Goal: Task Accomplishment & Management: Manage account settings

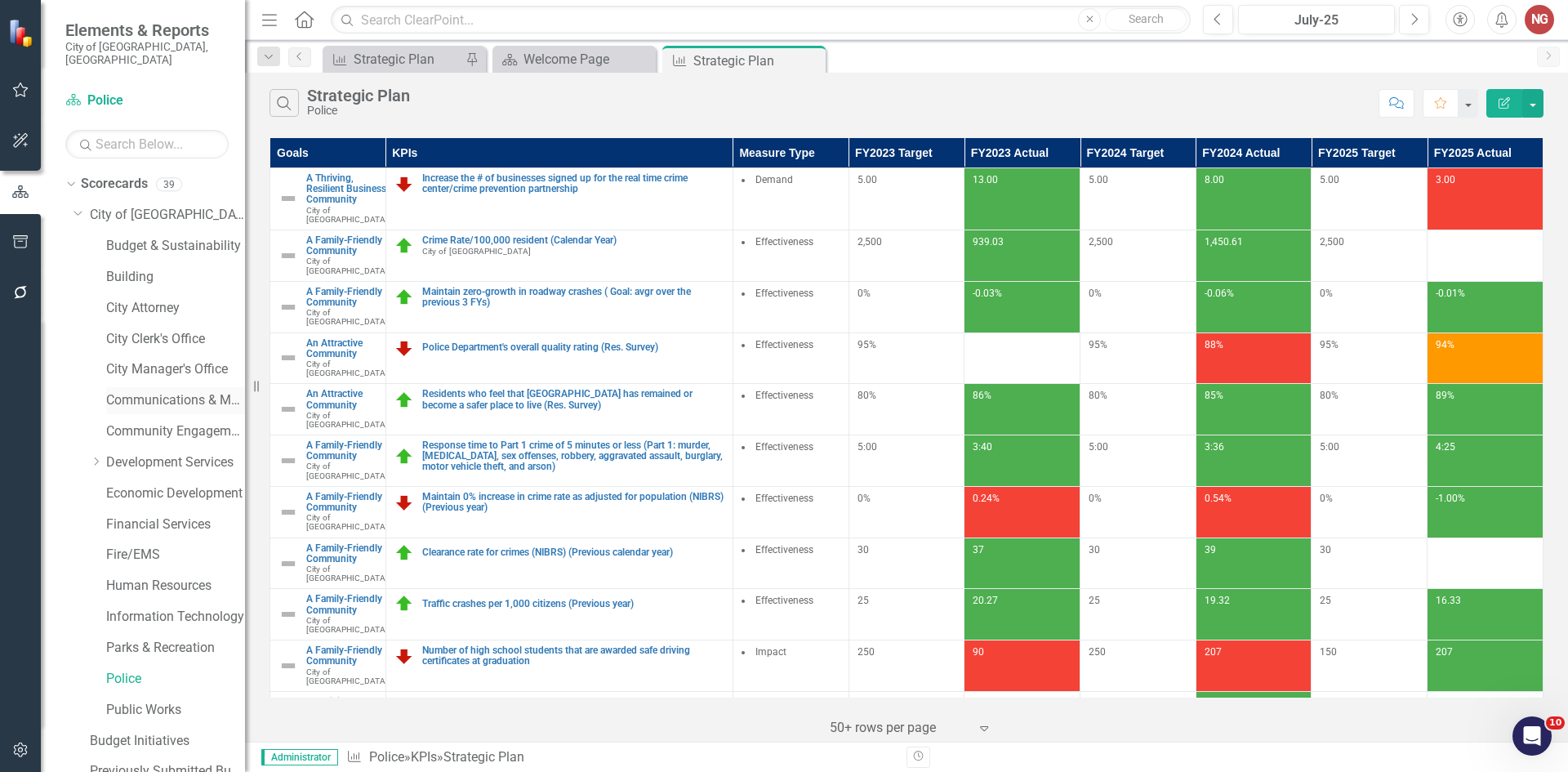
scroll to position [82, 0]
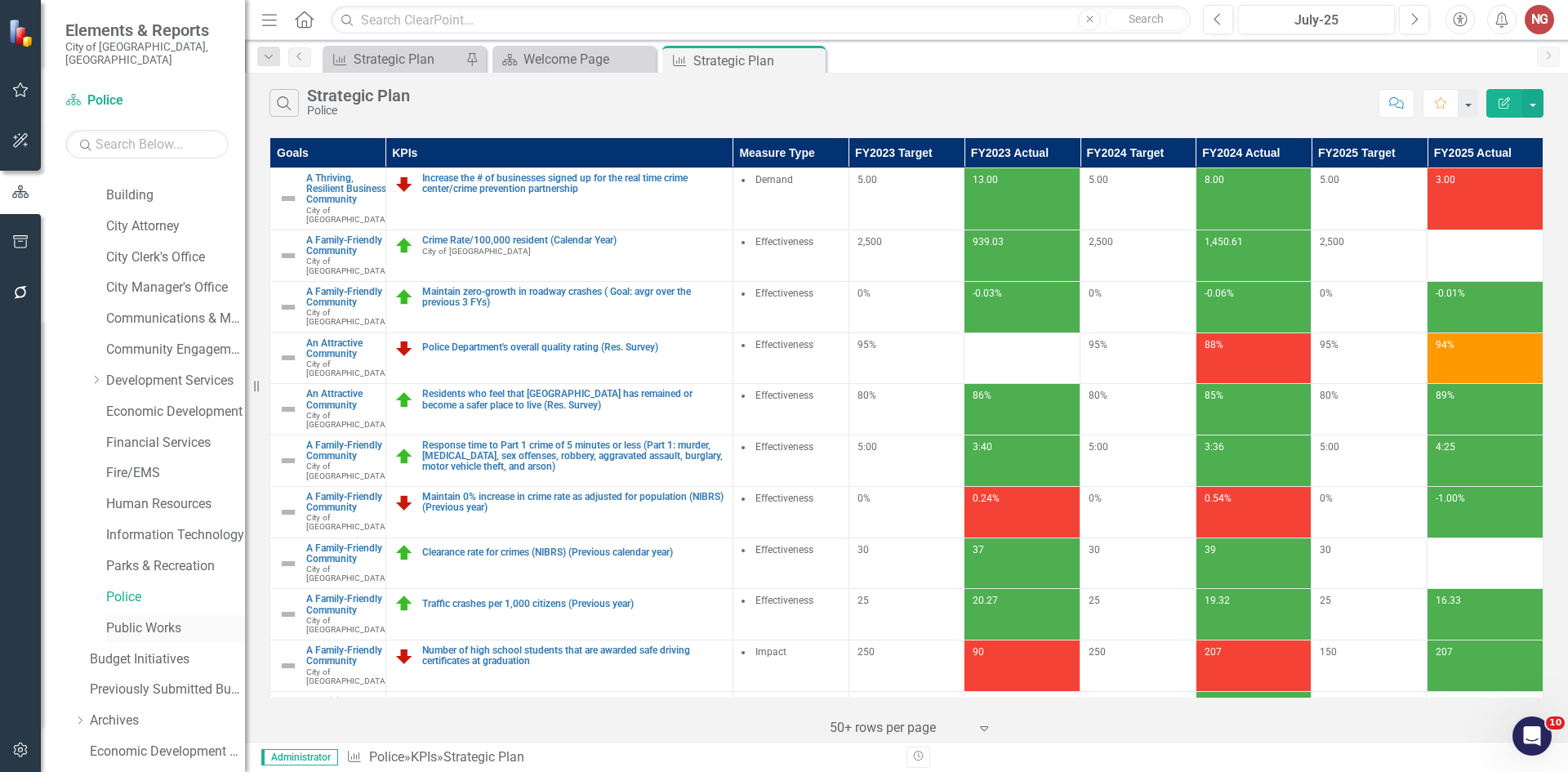
click at [132, 619] on link "Public Works" at bounding box center [175, 629] width 139 height 19
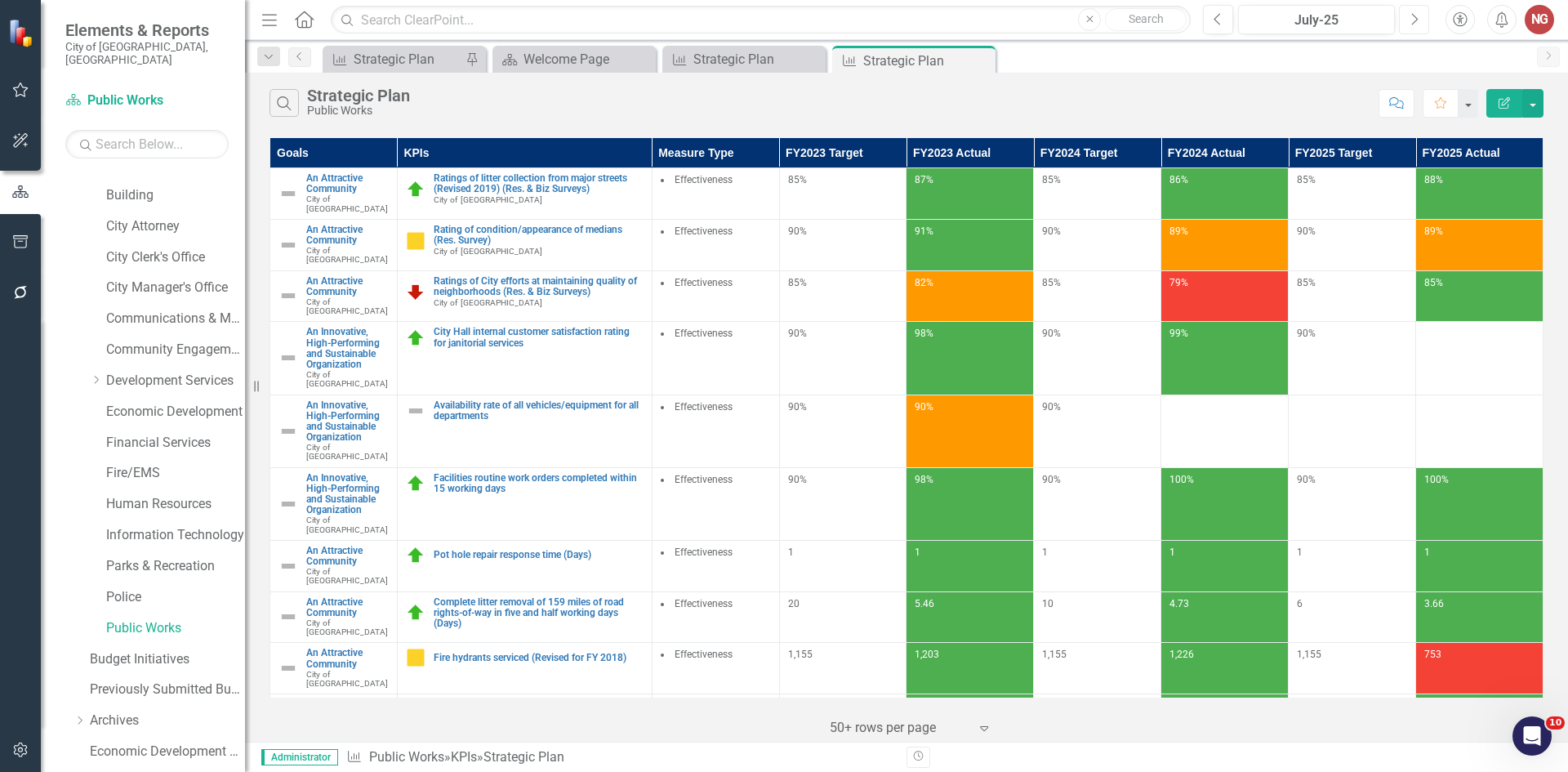
click at [1420, 20] on button "Next" at bounding box center [1414, 20] width 30 height 29
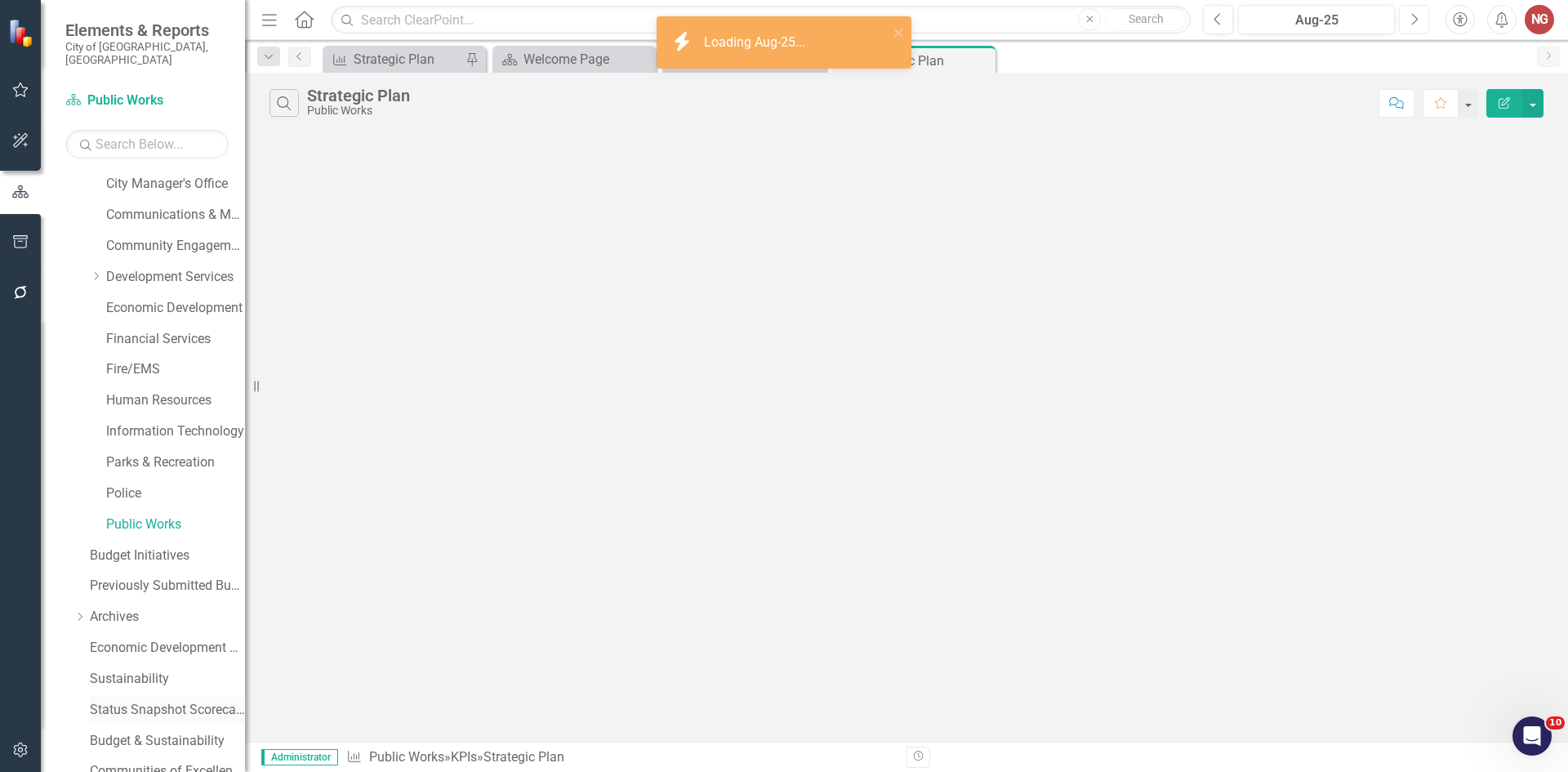
scroll to position [313, 0]
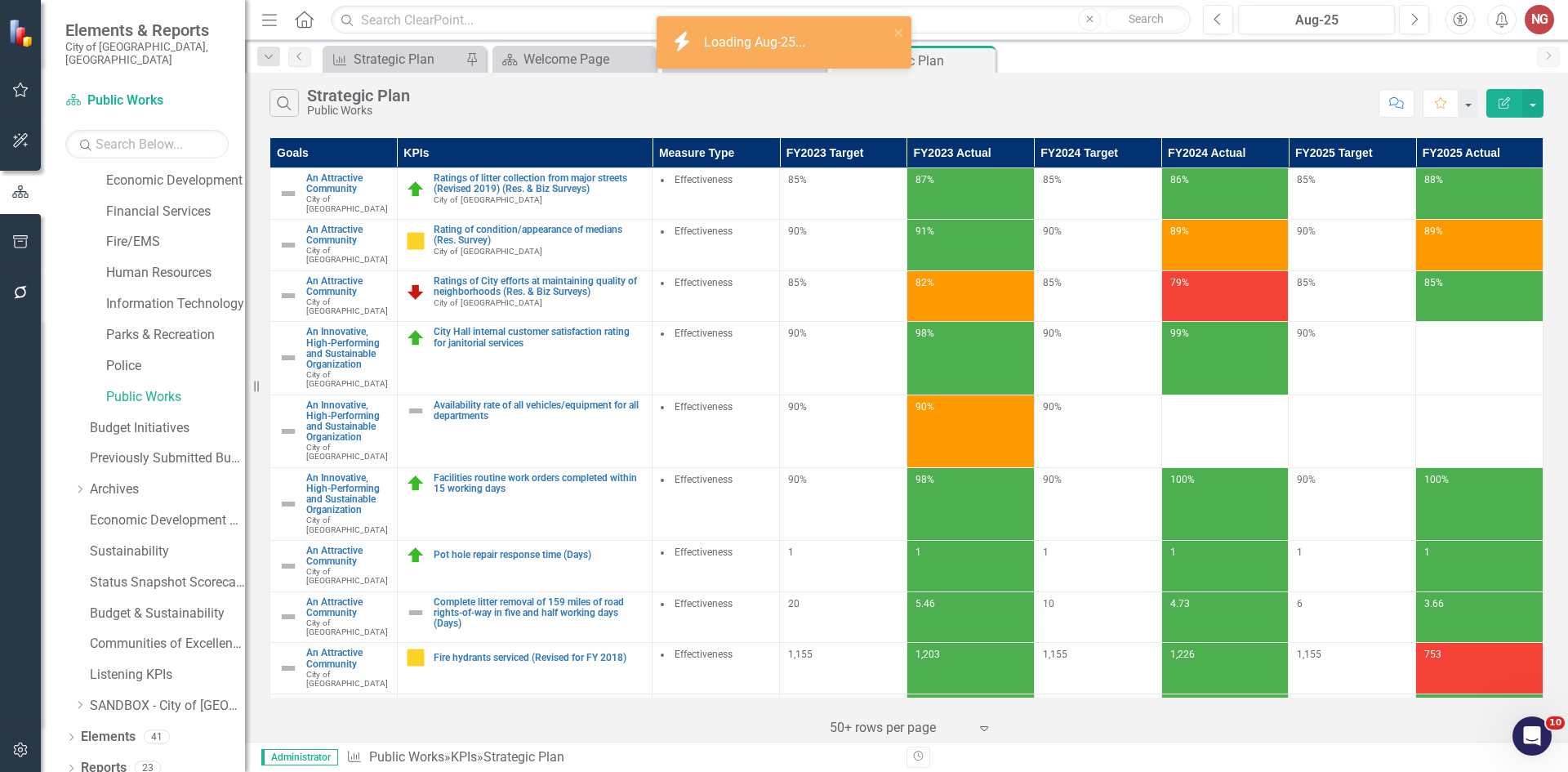
drag, startPoint x: 66, startPoint y: 756, endPoint x: 65, endPoint y: 736, distance: 20.0
click at [66, 765] on icon "Dropdown" at bounding box center [71, 769] width 11 height 9
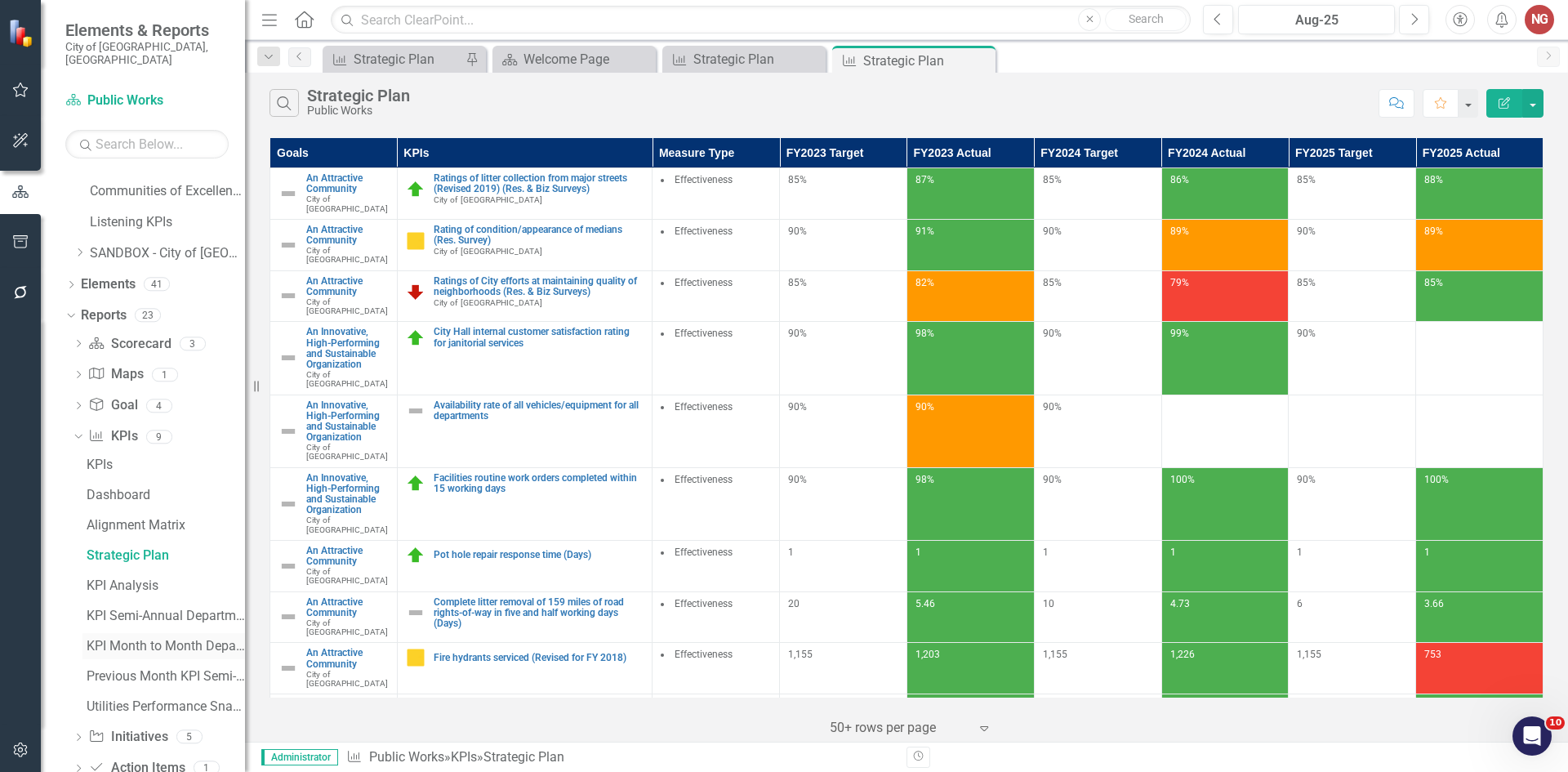
scroll to position [790, 0]
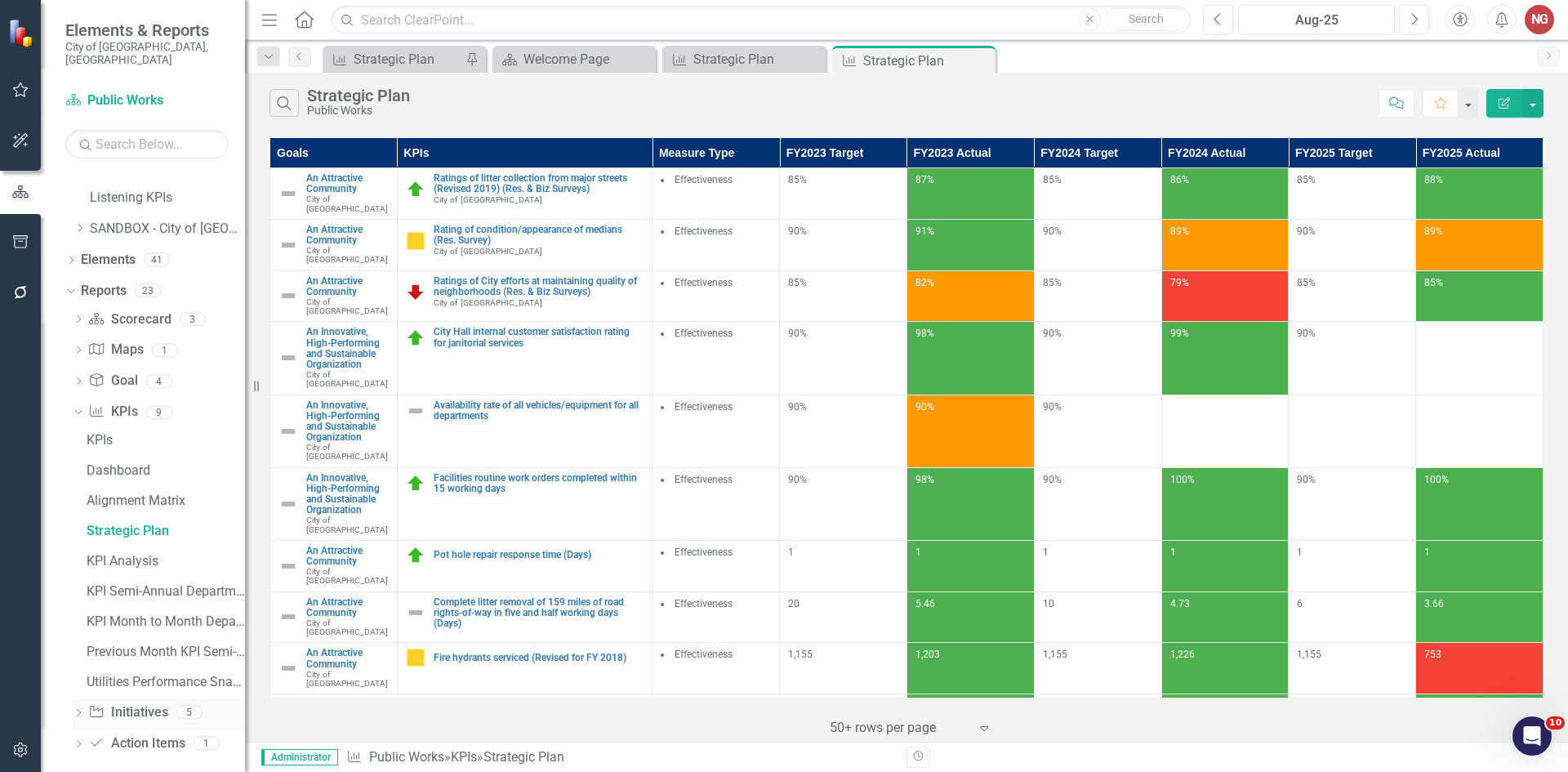
click at [81, 710] on icon "Dropdown" at bounding box center [78, 714] width 11 height 9
click at [130, 588] on link "Initiatives" at bounding box center [164, 592] width 162 height 26
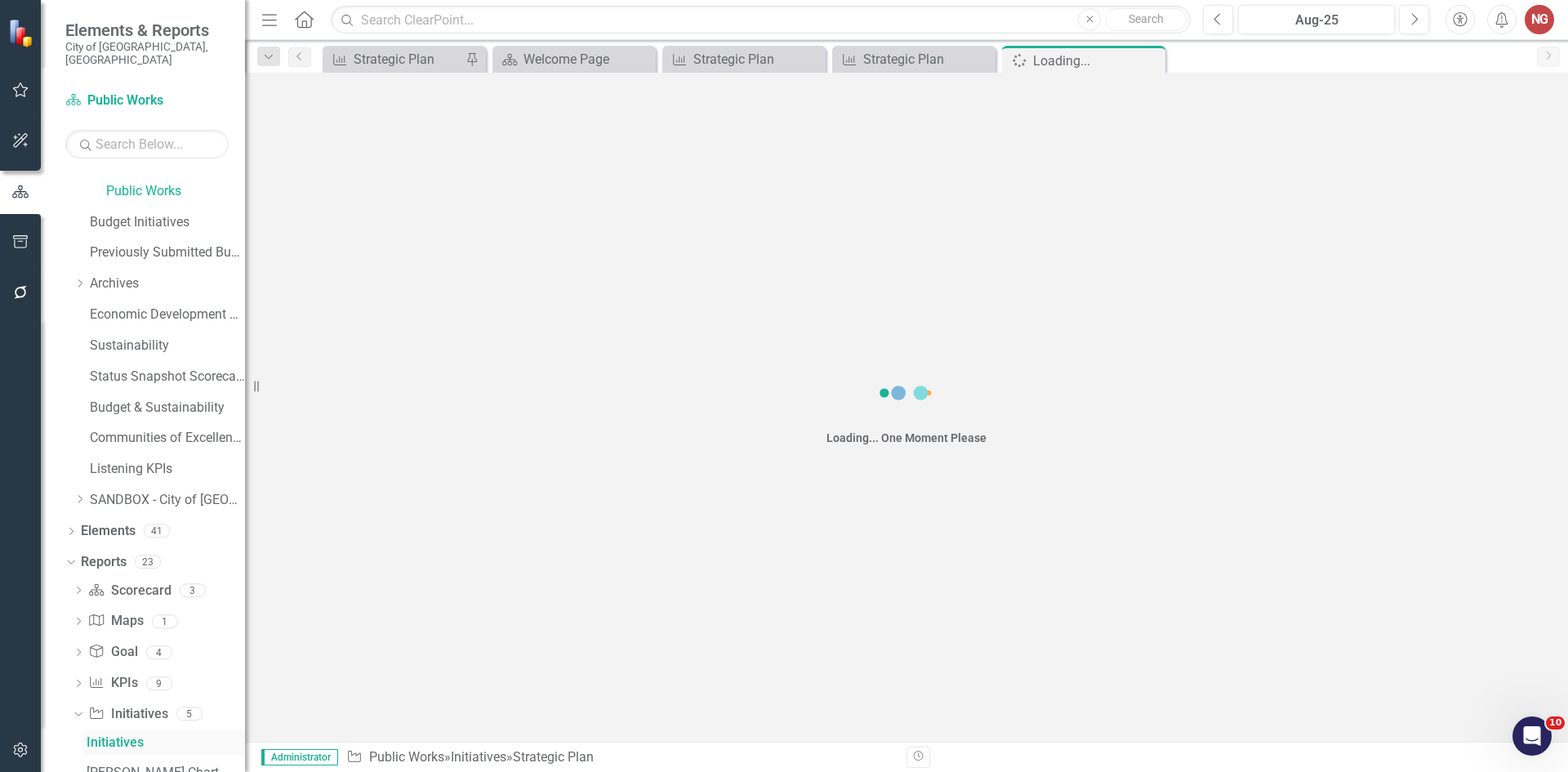
scroll to position [489, 0]
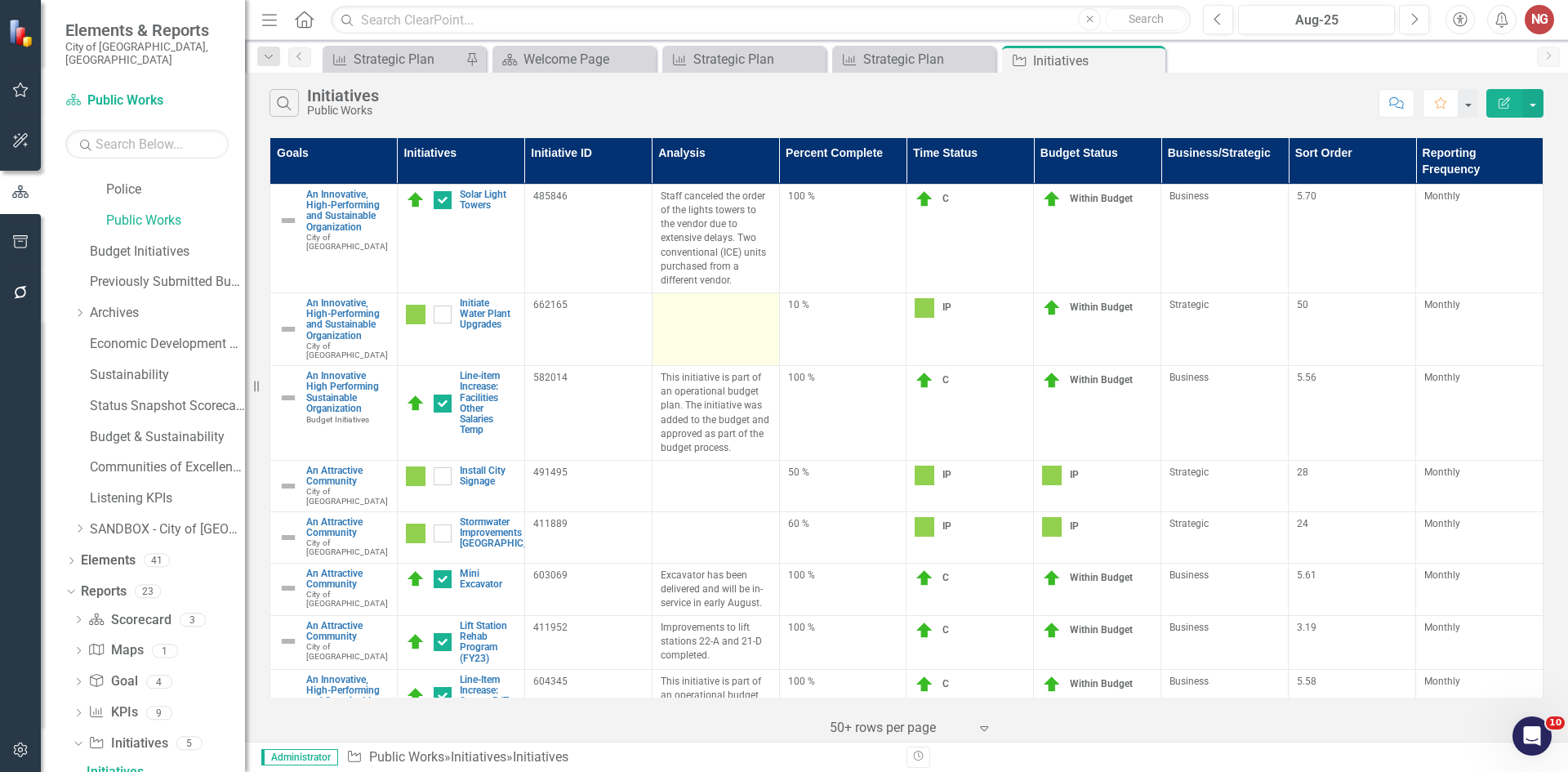
click at [731, 334] on td at bounding box center [716, 329] width 128 height 72
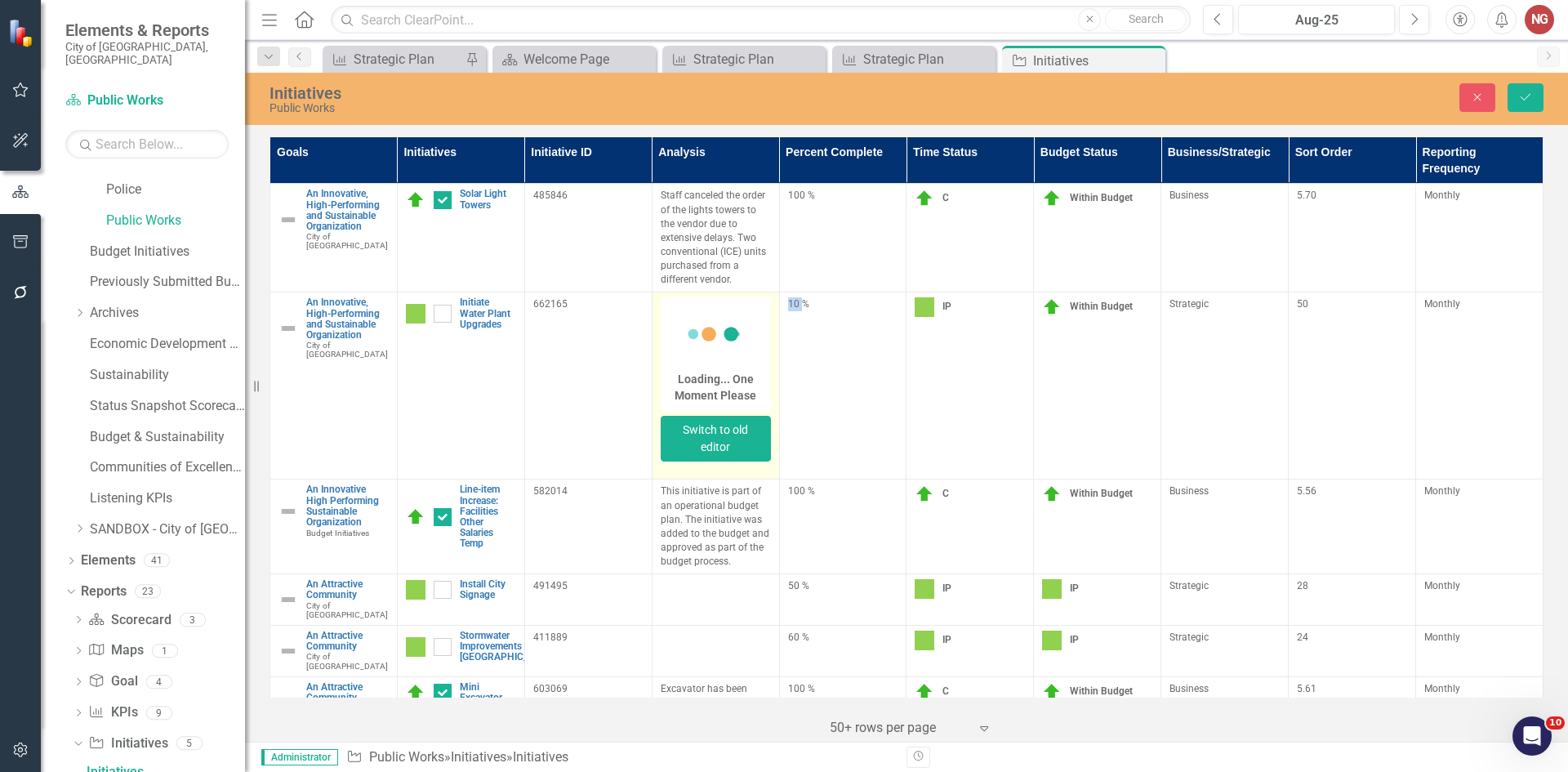
click at [708, 416] on button "Switch to old editor" at bounding box center [716, 438] width 110 height 46
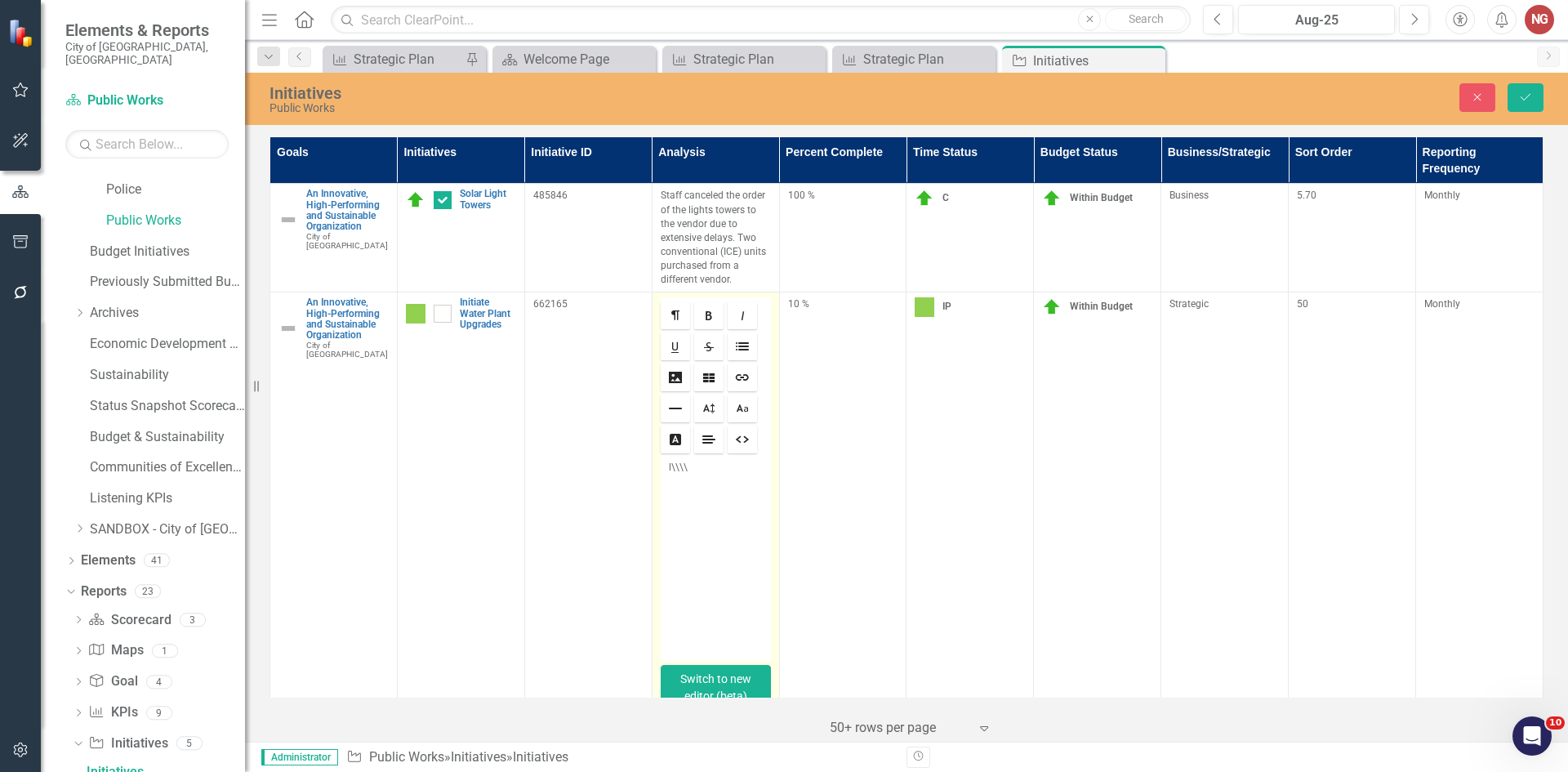
click at [703, 684] on button "Switch to new editor (beta)" at bounding box center [716, 687] width 110 height 46
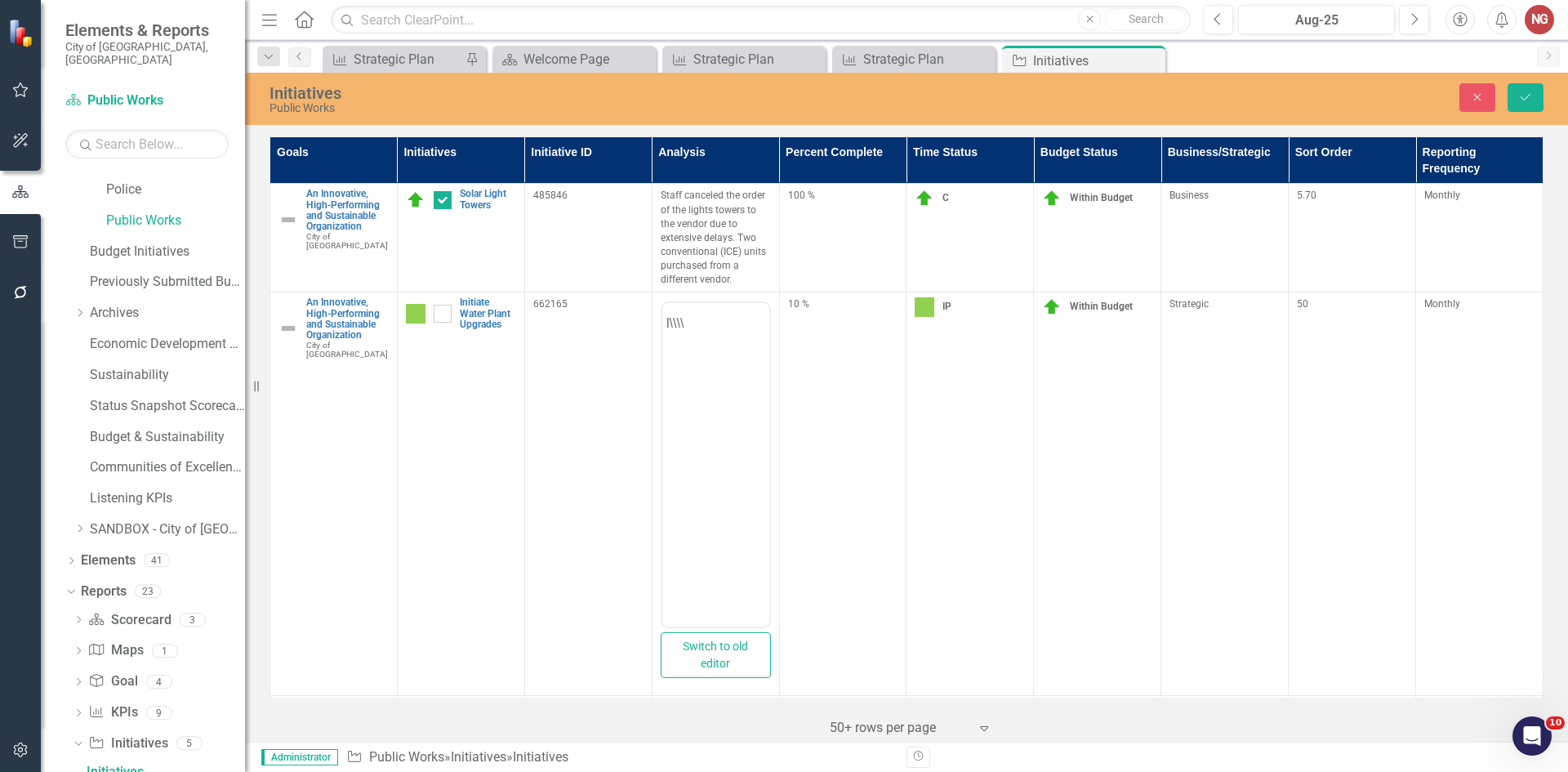
scroll to position [0, 0]
drag, startPoint x: 706, startPoint y: 350, endPoint x: 356, endPoint y: 278, distance: 357.3
click at [662, 342] on html "l\\\\" at bounding box center [715, 464] width 107 height 245
click at [1521, 98] on icon "Save" at bounding box center [1525, 97] width 15 height 11
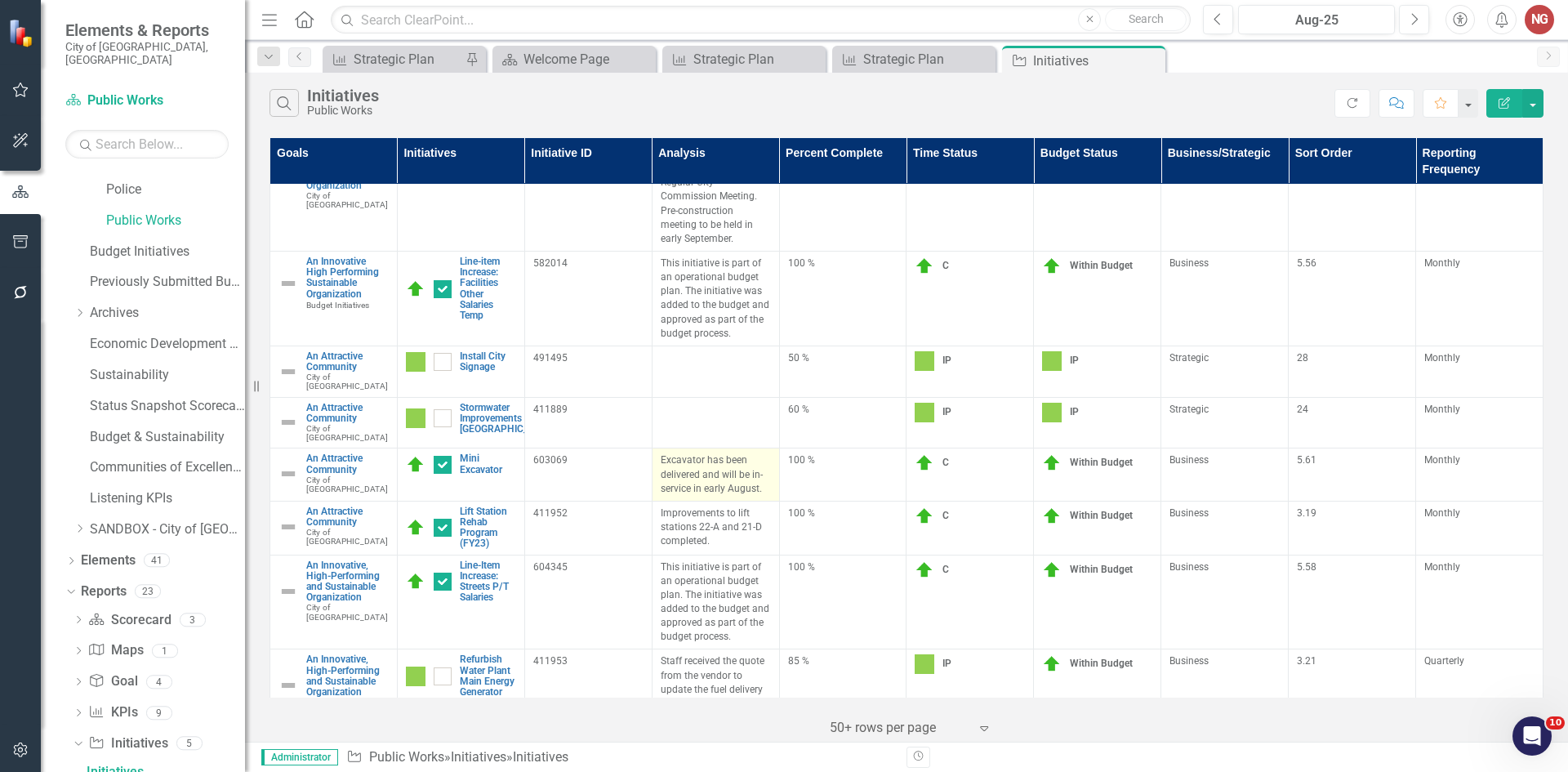
scroll to position [163, 0]
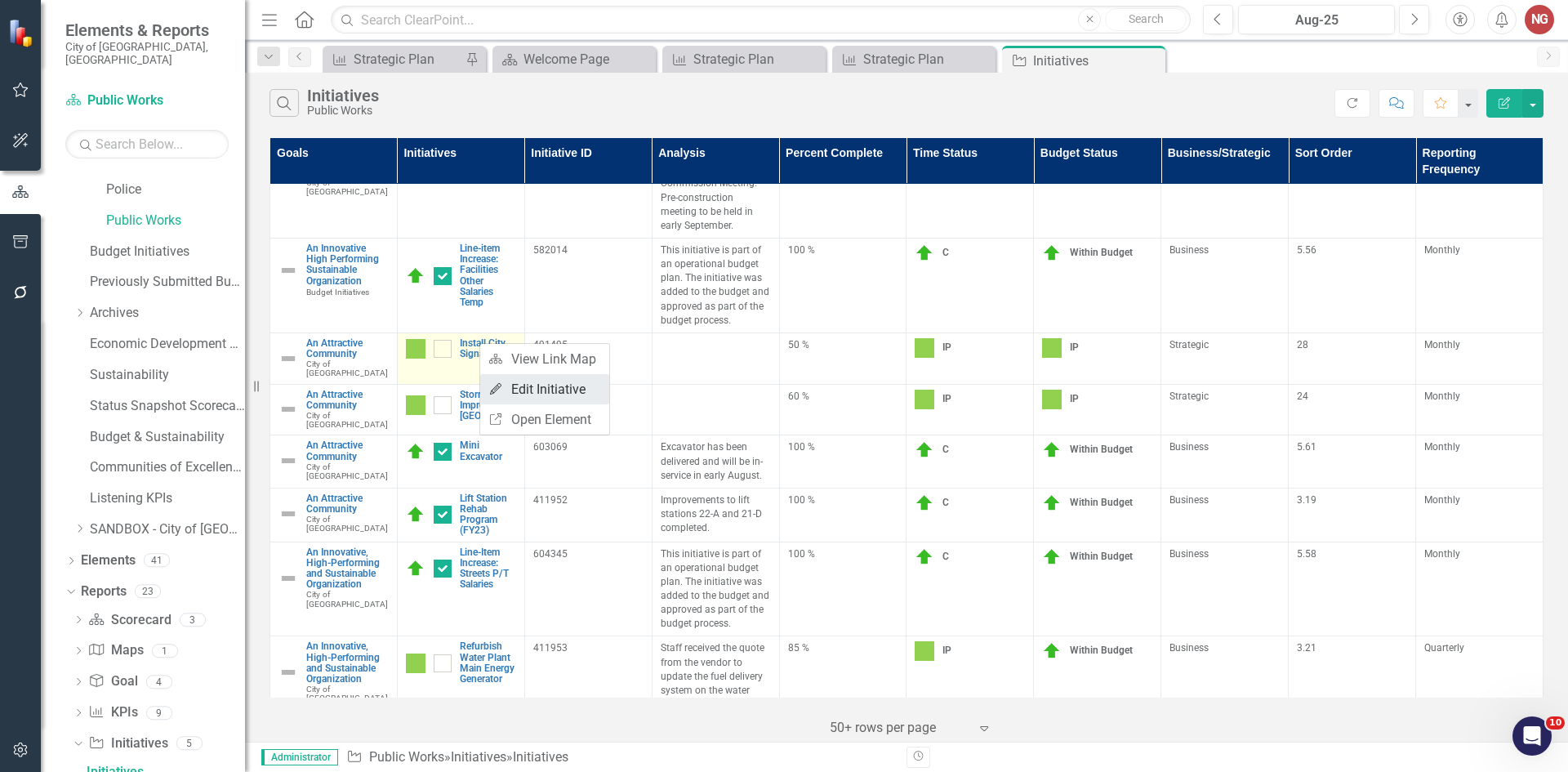
click at [561, 393] on link "Edit Edit Initiative" at bounding box center [545, 389] width 129 height 30
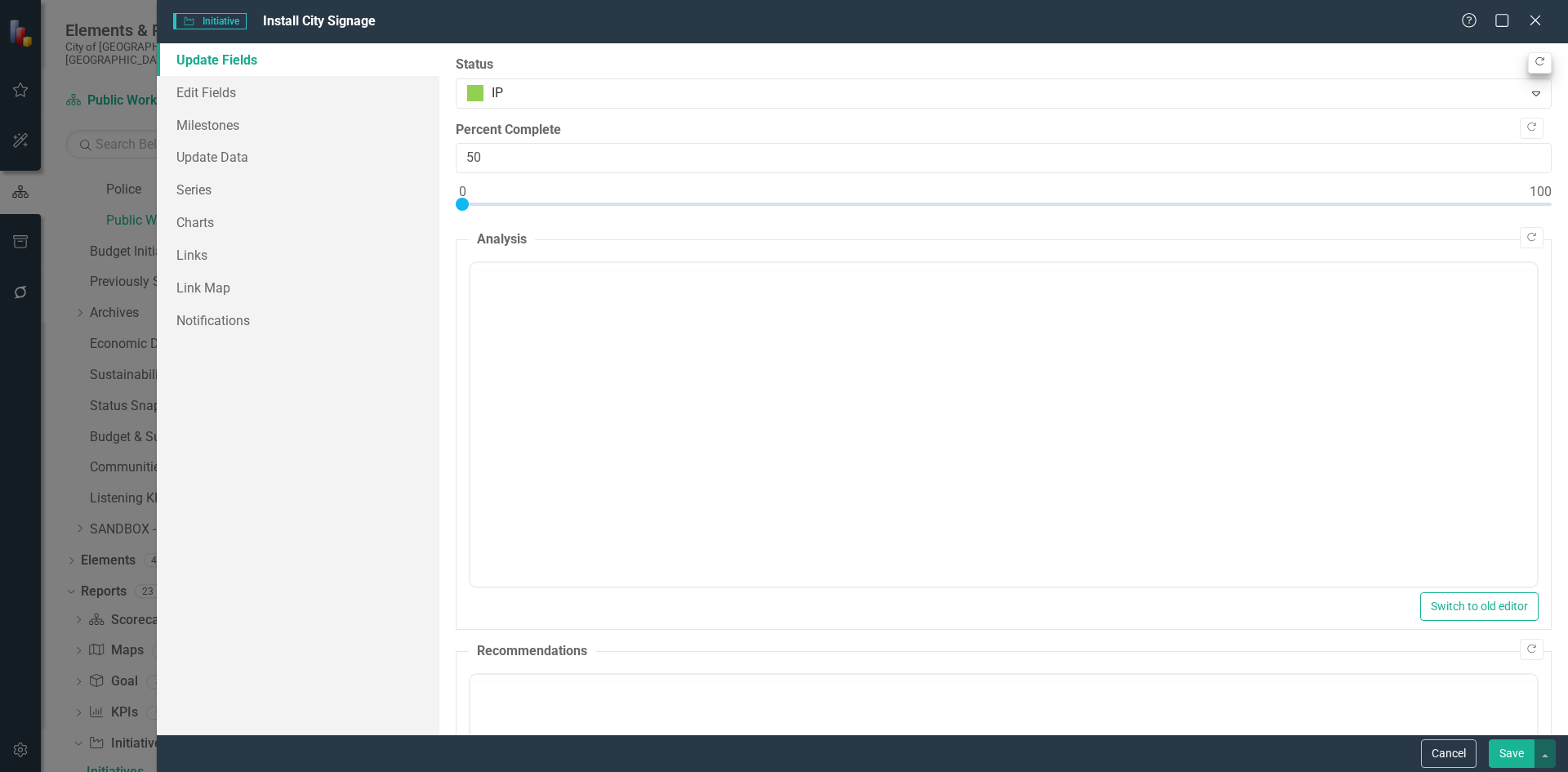
scroll to position [0, 0]
click at [1535, 60] on icon "button" at bounding box center [1540, 61] width 9 height 9
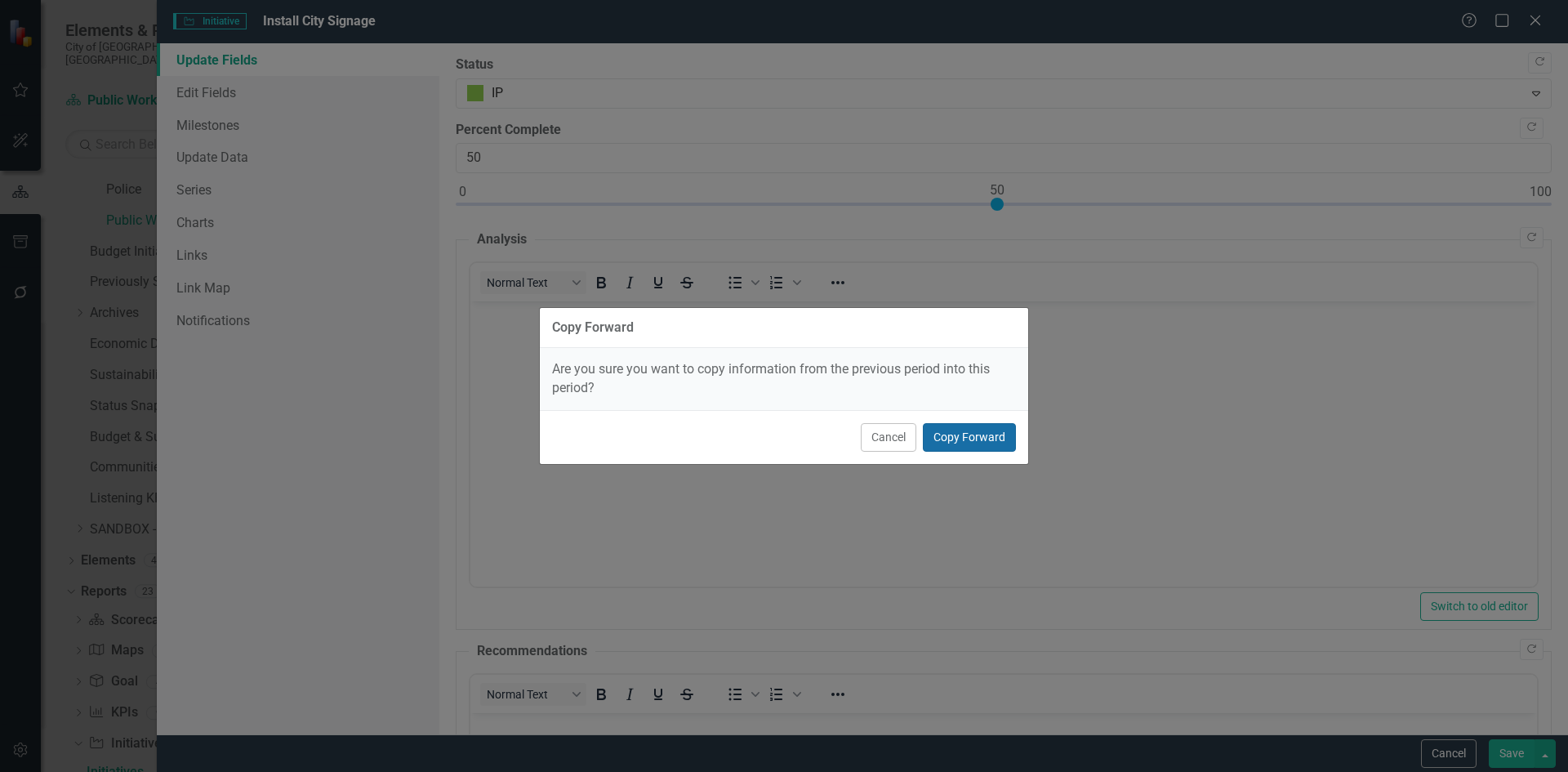
click at [956, 425] on button "Copy Forward" at bounding box center [969, 436] width 93 height 28
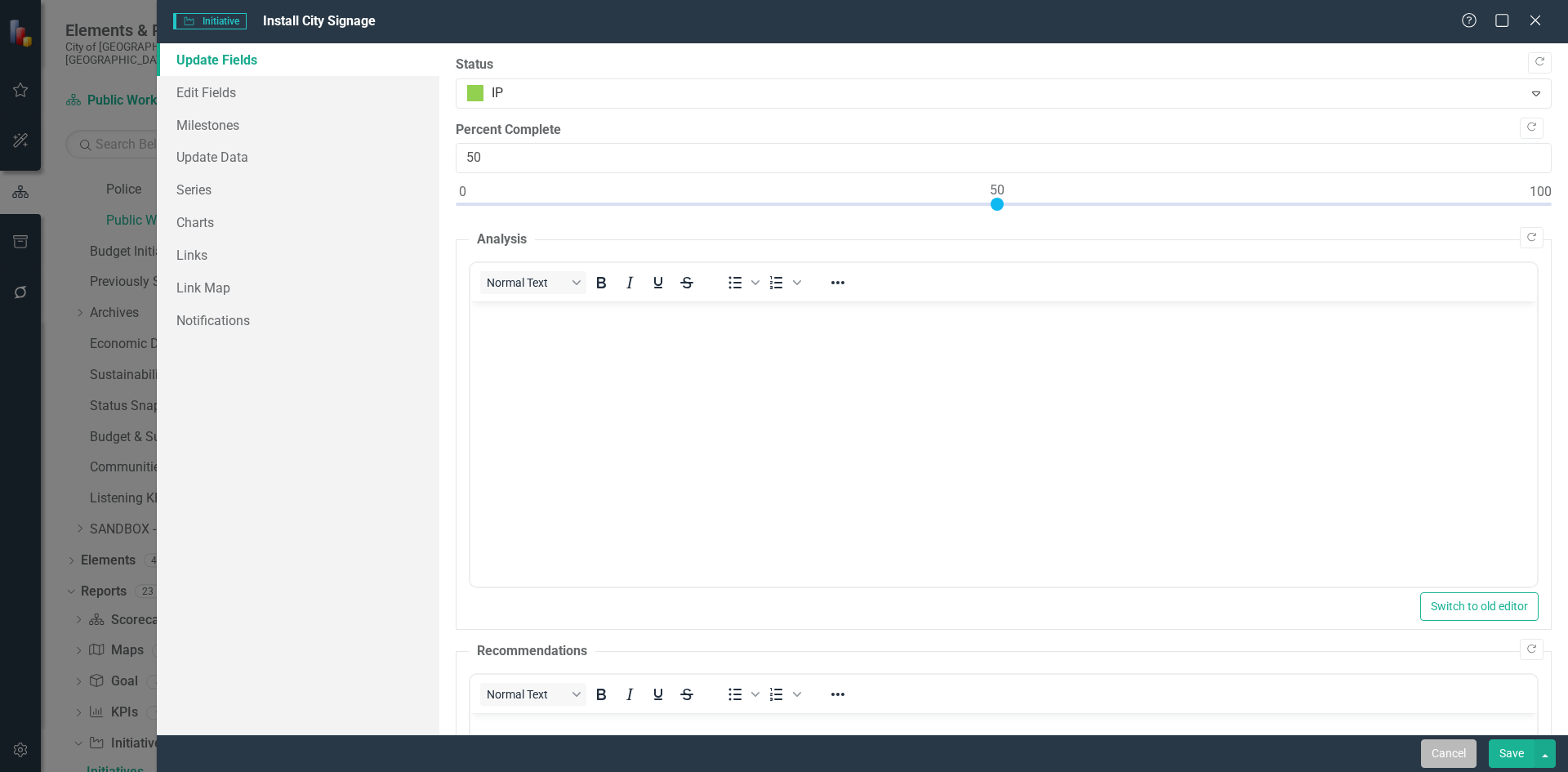
click at [1448, 756] on button "Cancel" at bounding box center [1449, 753] width 55 height 28
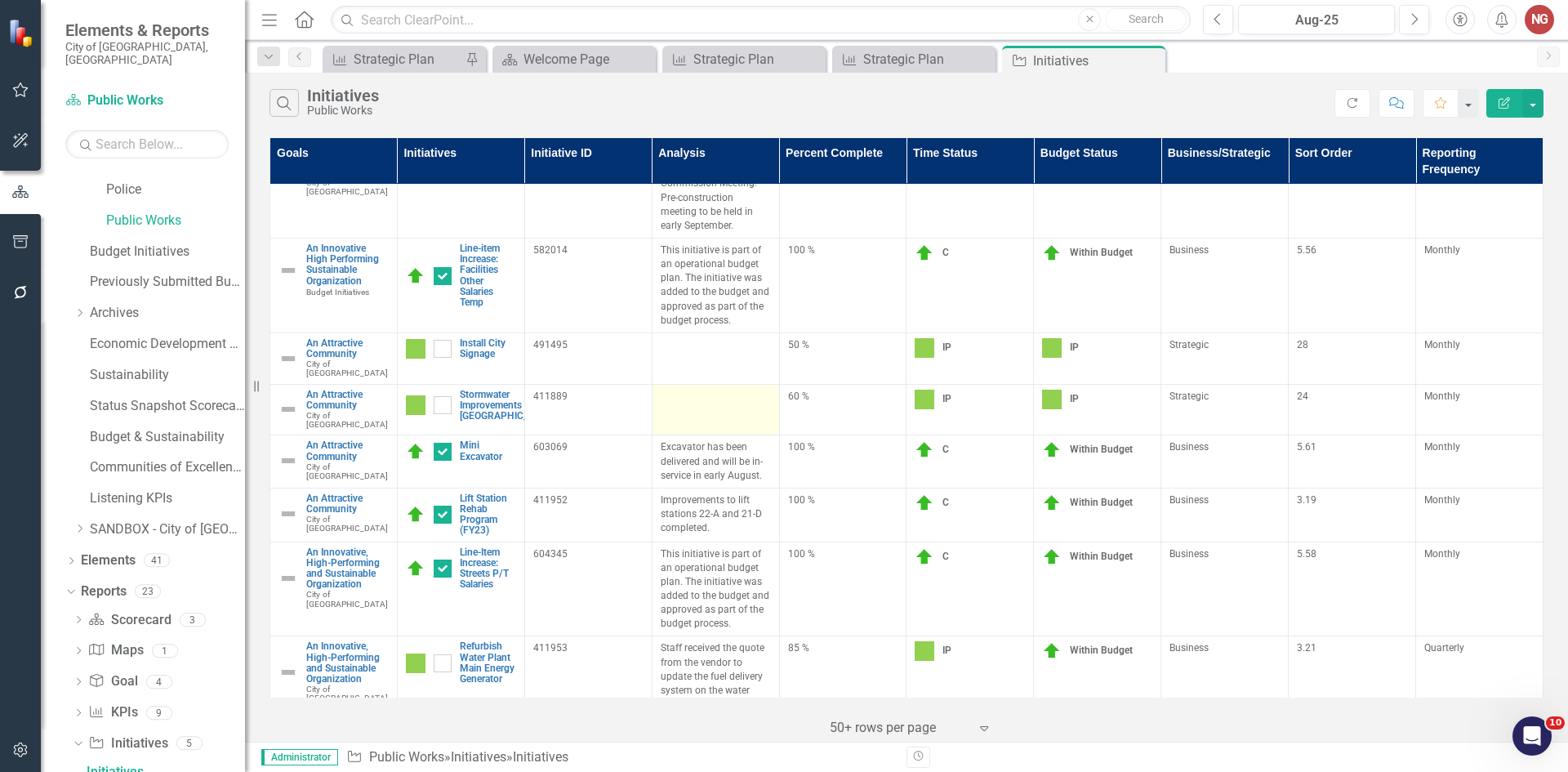
click at [707, 401] on td at bounding box center [716, 410] width 128 height 52
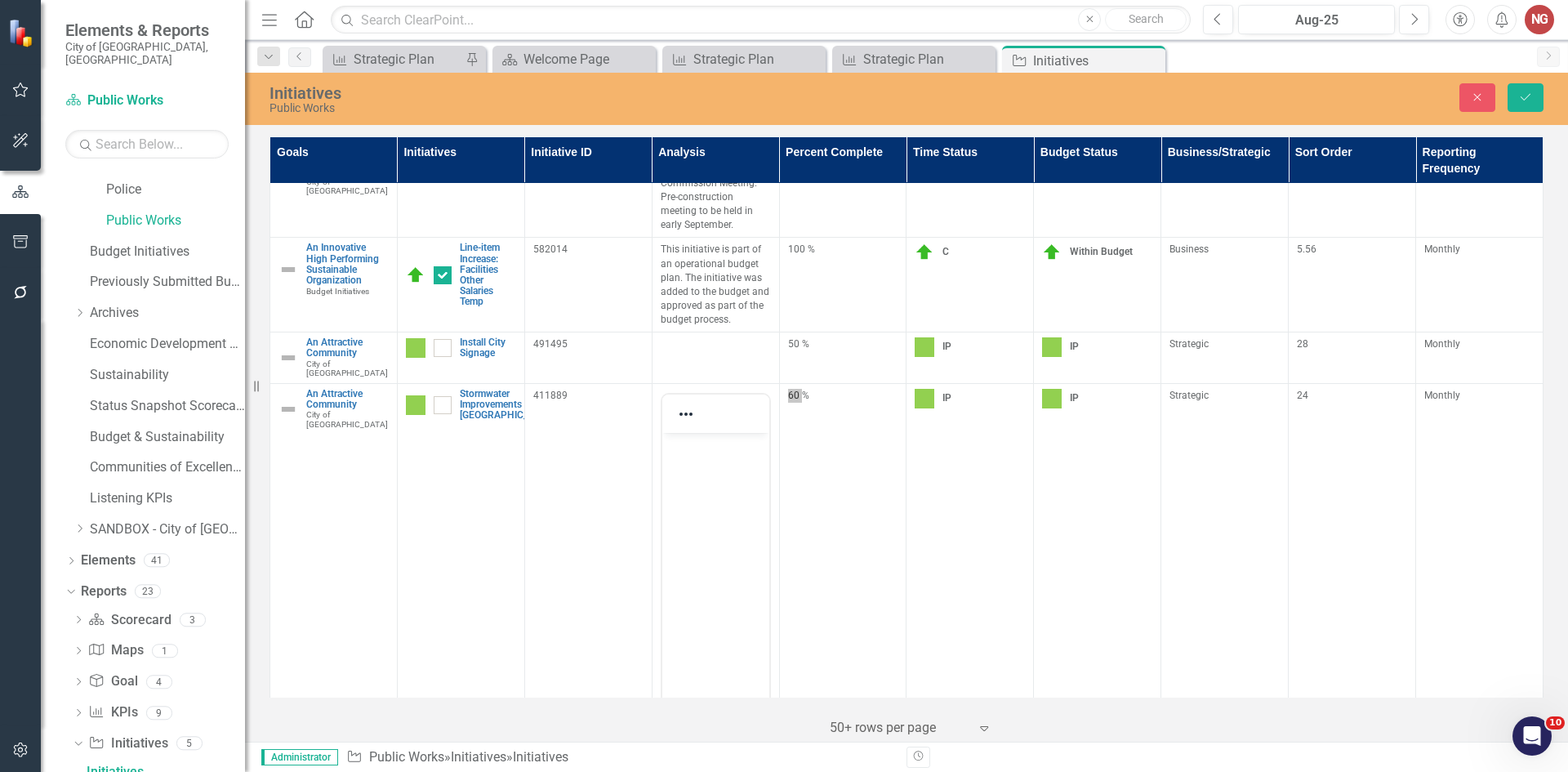
click at [698, 480] on body "Rich Text Area. Press ALT-0 for help." at bounding box center [715, 555] width 107 height 245
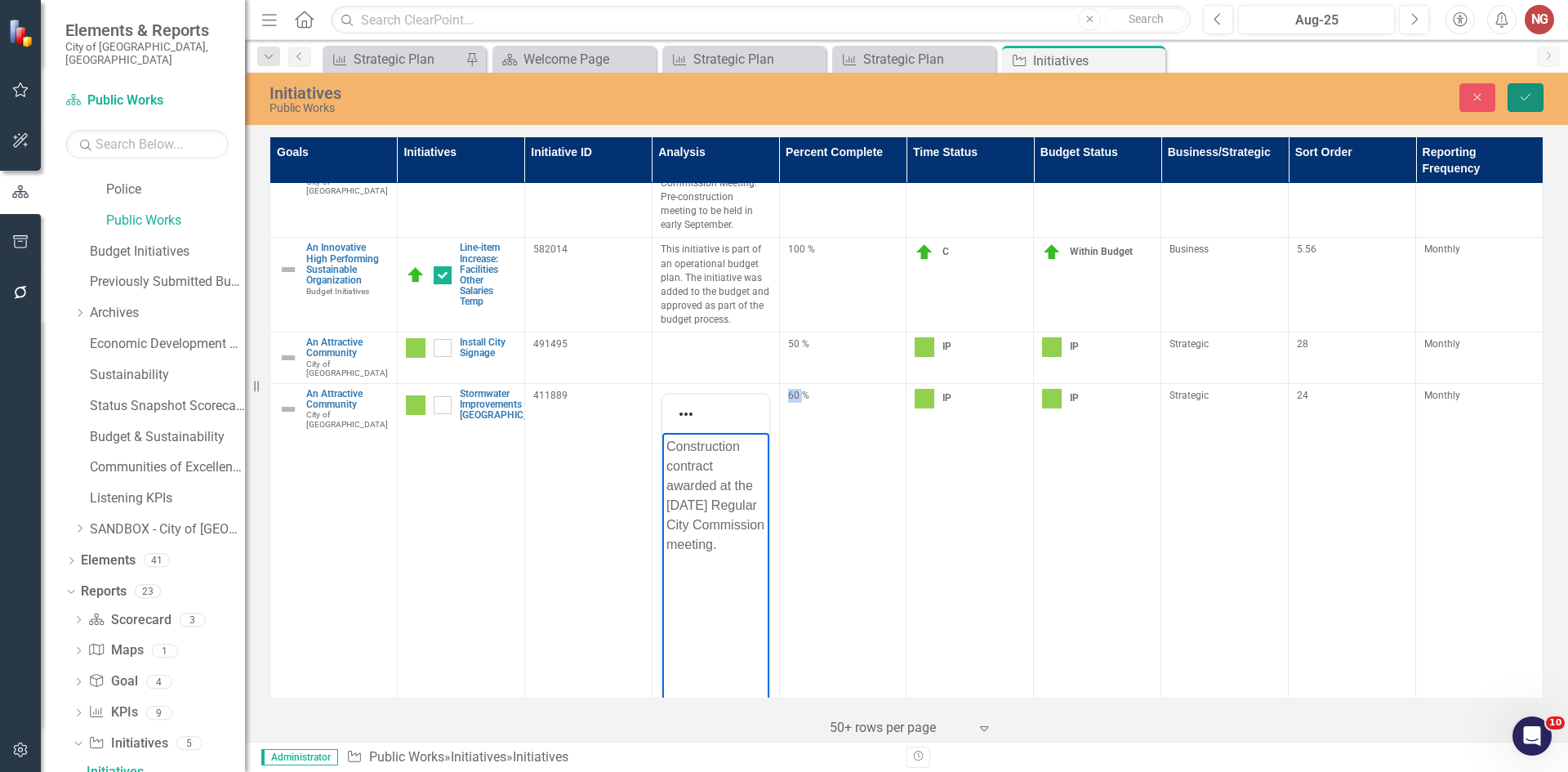
click at [1520, 92] on icon "Save" at bounding box center [1525, 97] width 15 height 11
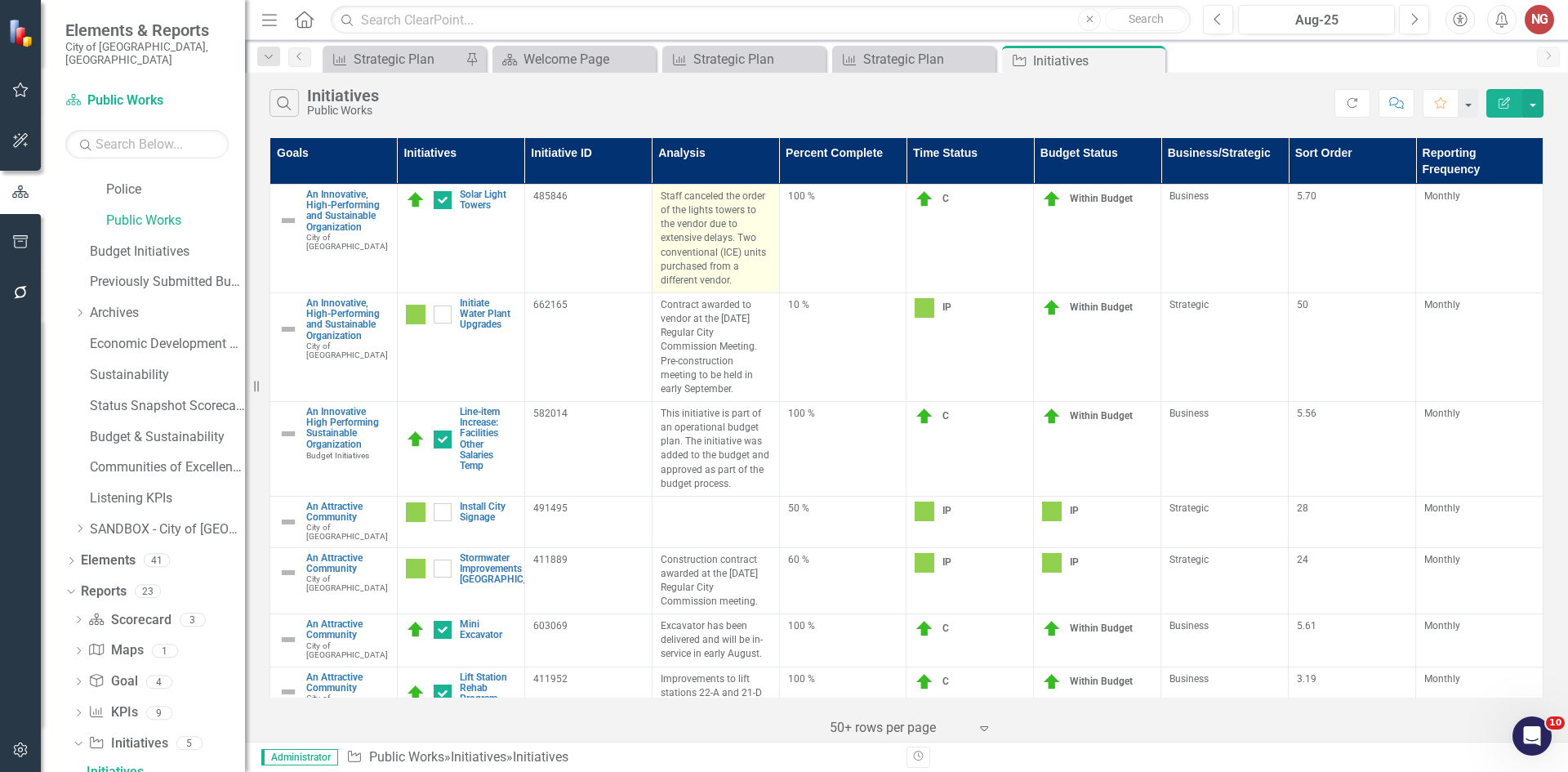
click at [696, 273] on p "Staff canceled the order of the lights towers to the vendor due to extensive de…" at bounding box center [716, 239] width 110 height 98
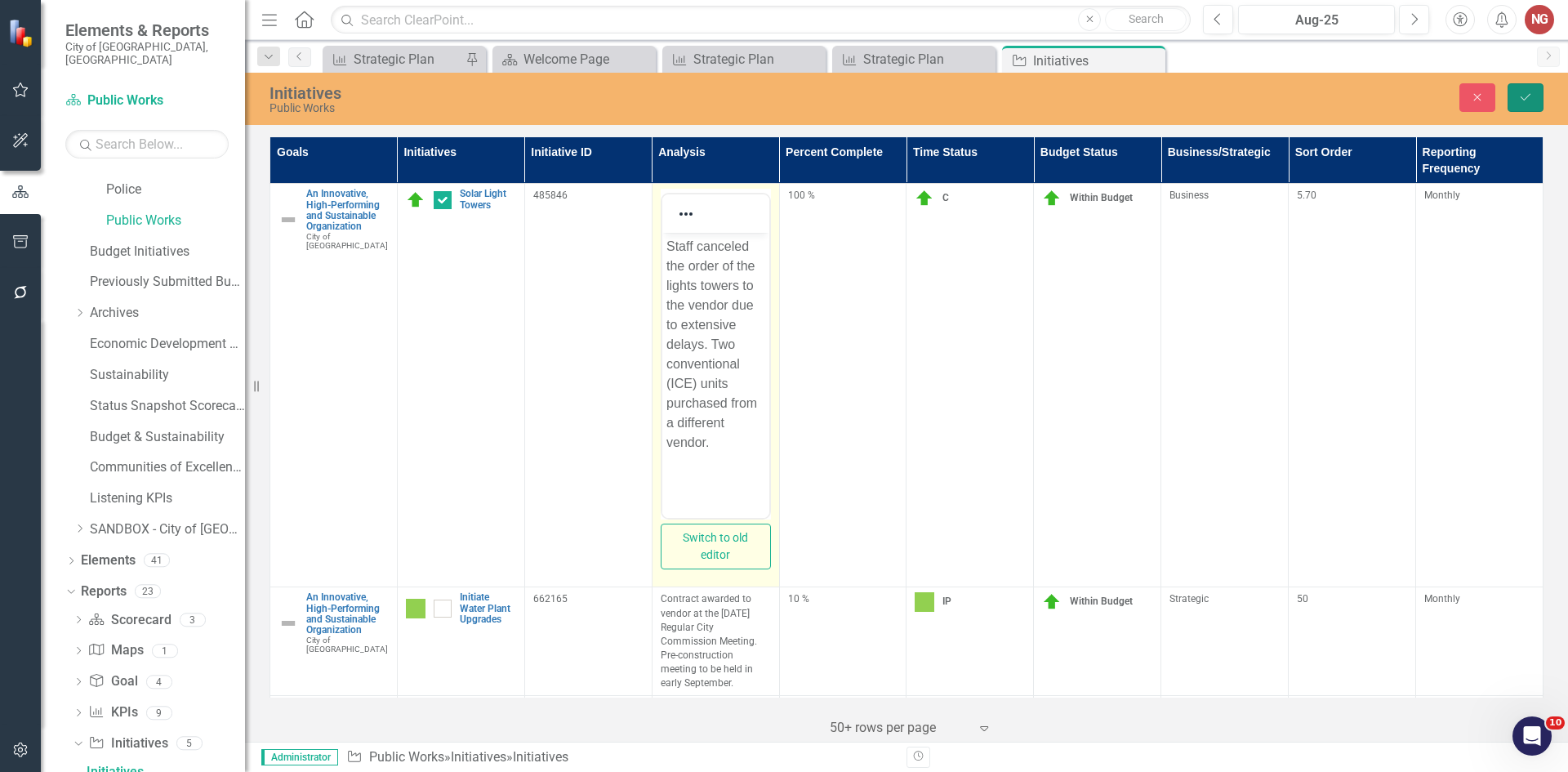
click at [1526, 86] on button "Save" at bounding box center [1526, 97] width 36 height 28
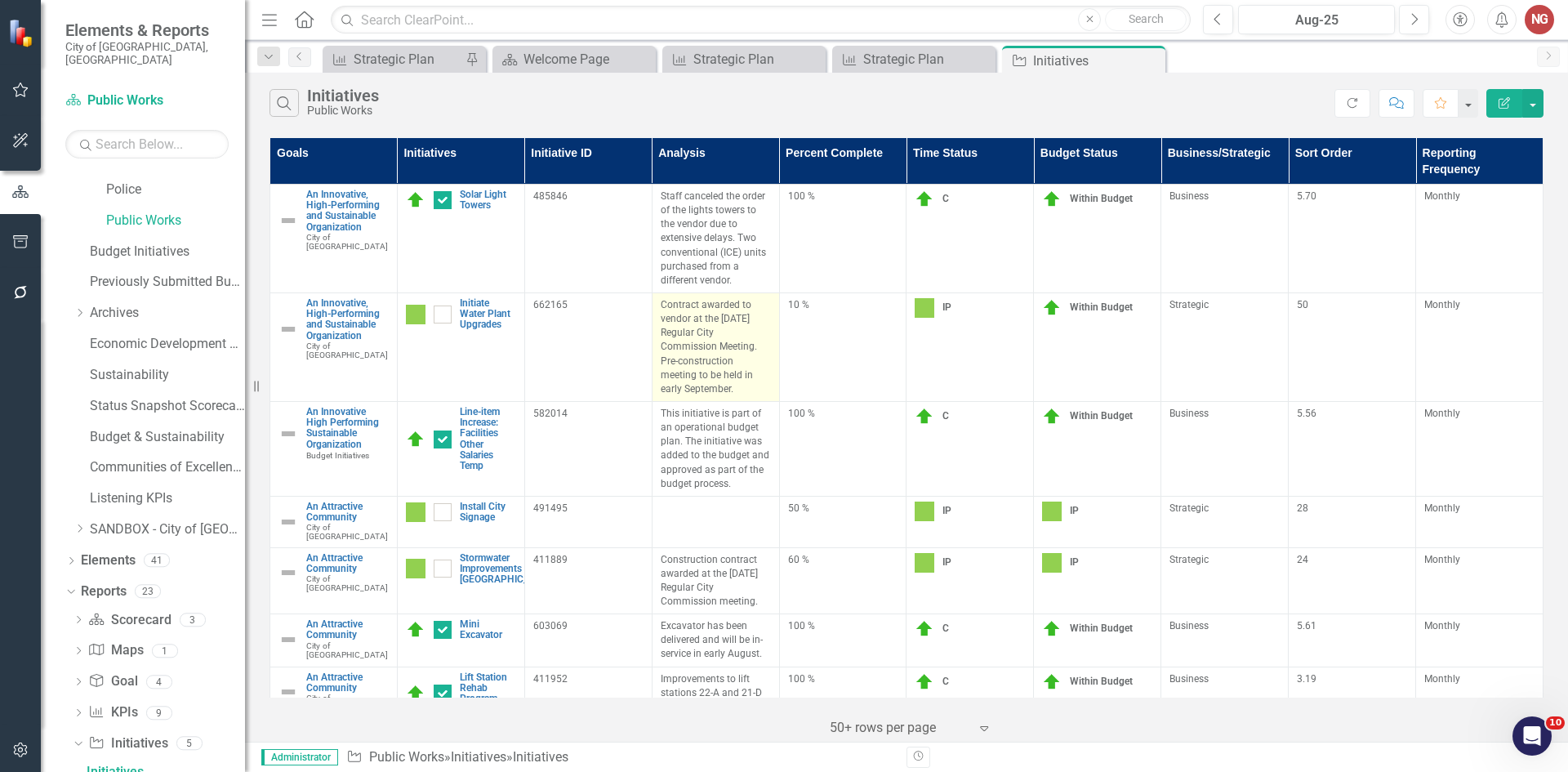
click at [699, 365] on p "Contract awarded to vendor at the [DATE] Regular City Commission Meeting. Pre-c…" at bounding box center [716, 348] width 110 height 98
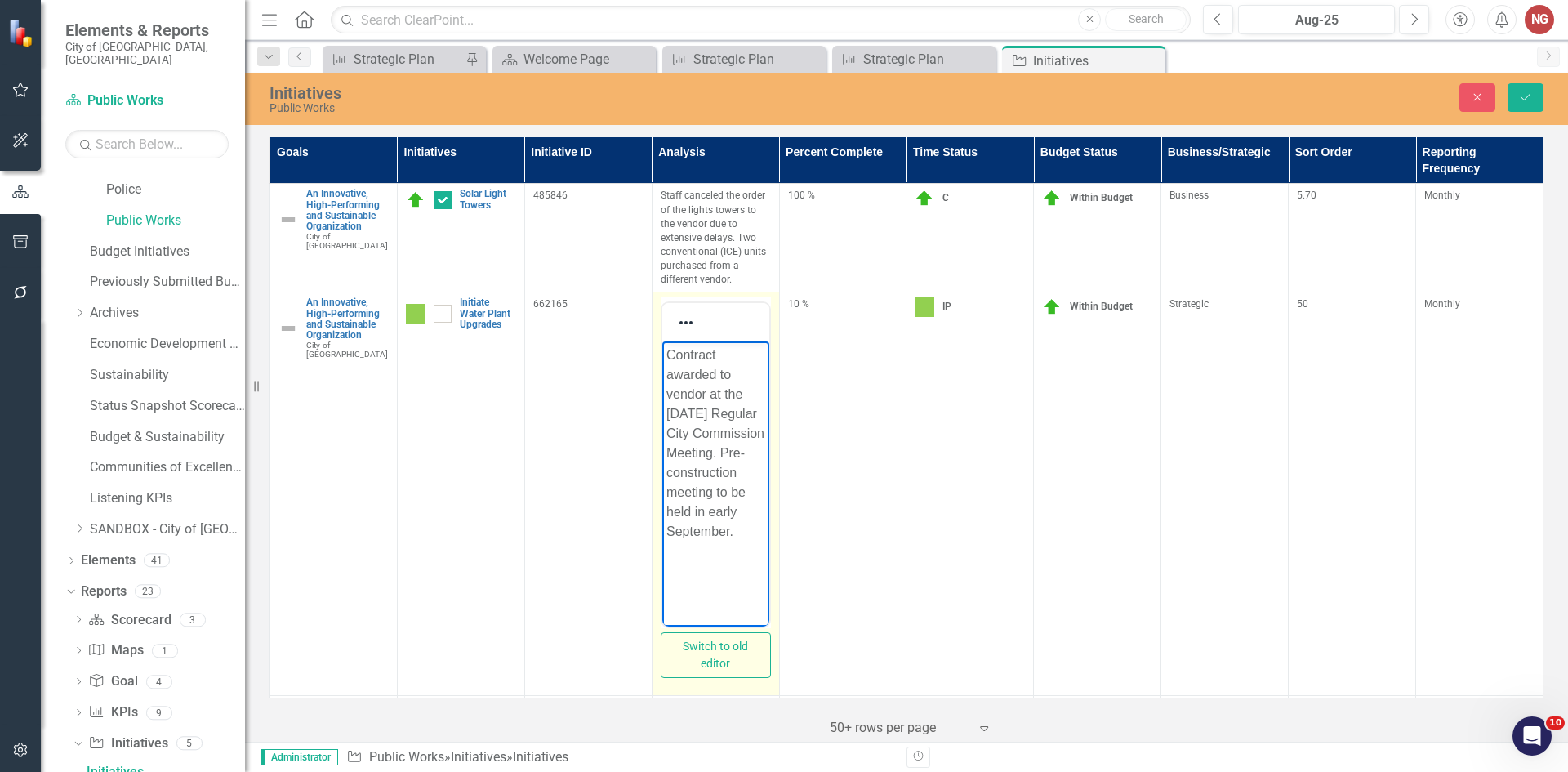
drag, startPoint x: 718, startPoint y: 468, endPoint x: 783, endPoint y: 564, distance: 115.9
click at [768, 564] on html "Contract awarded to vendor at the [DATE] Regular City Commission Meeting. Pre-c…" at bounding box center [715, 464] width 107 height 245
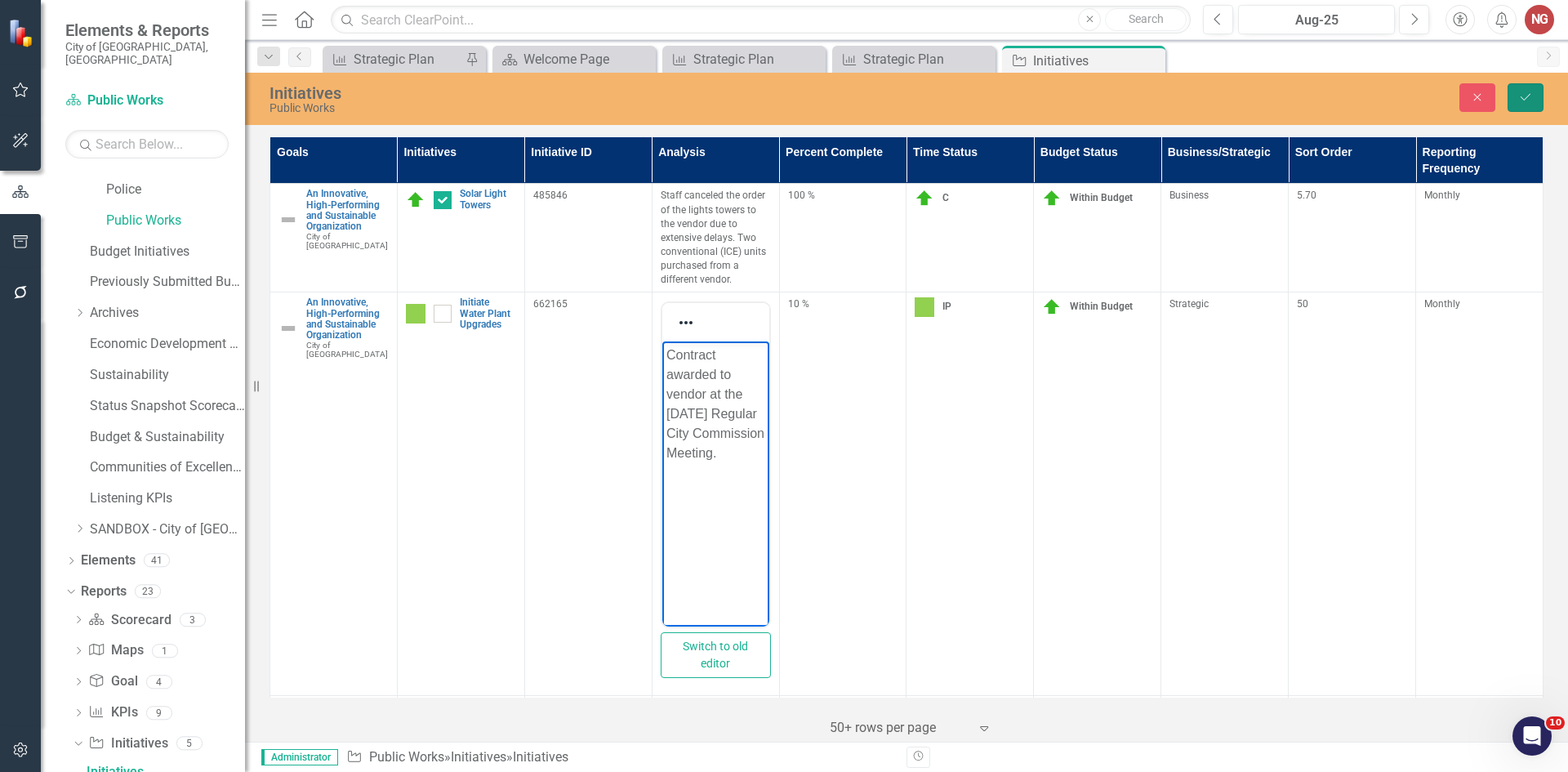
click at [1534, 102] on button "Save" at bounding box center [1526, 97] width 36 height 28
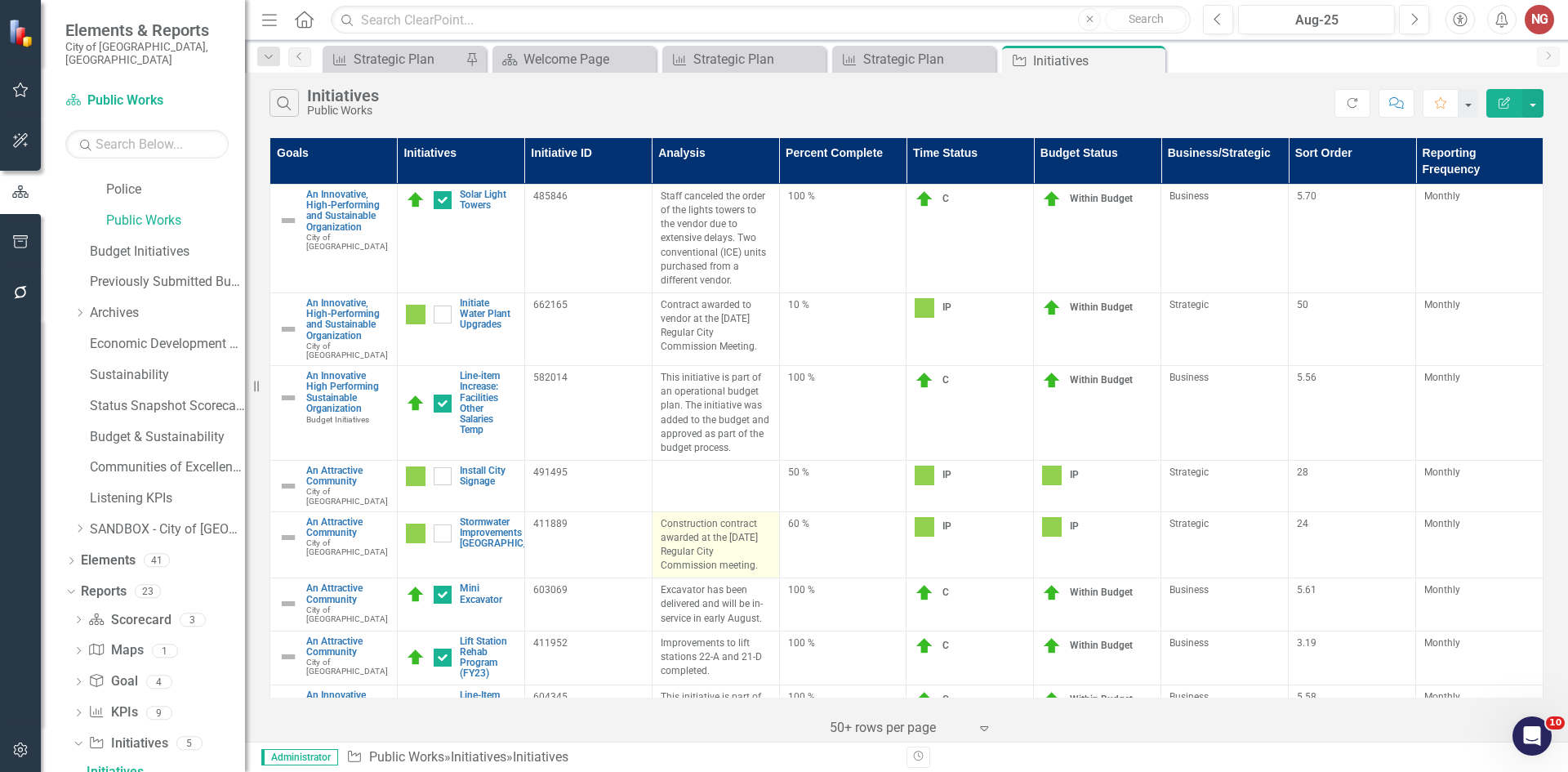
click at [717, 532] on p "Construction contract awarded at the [DATE] Regular City Commission meeting." at bounding box center [716, 544] width 110 height 56
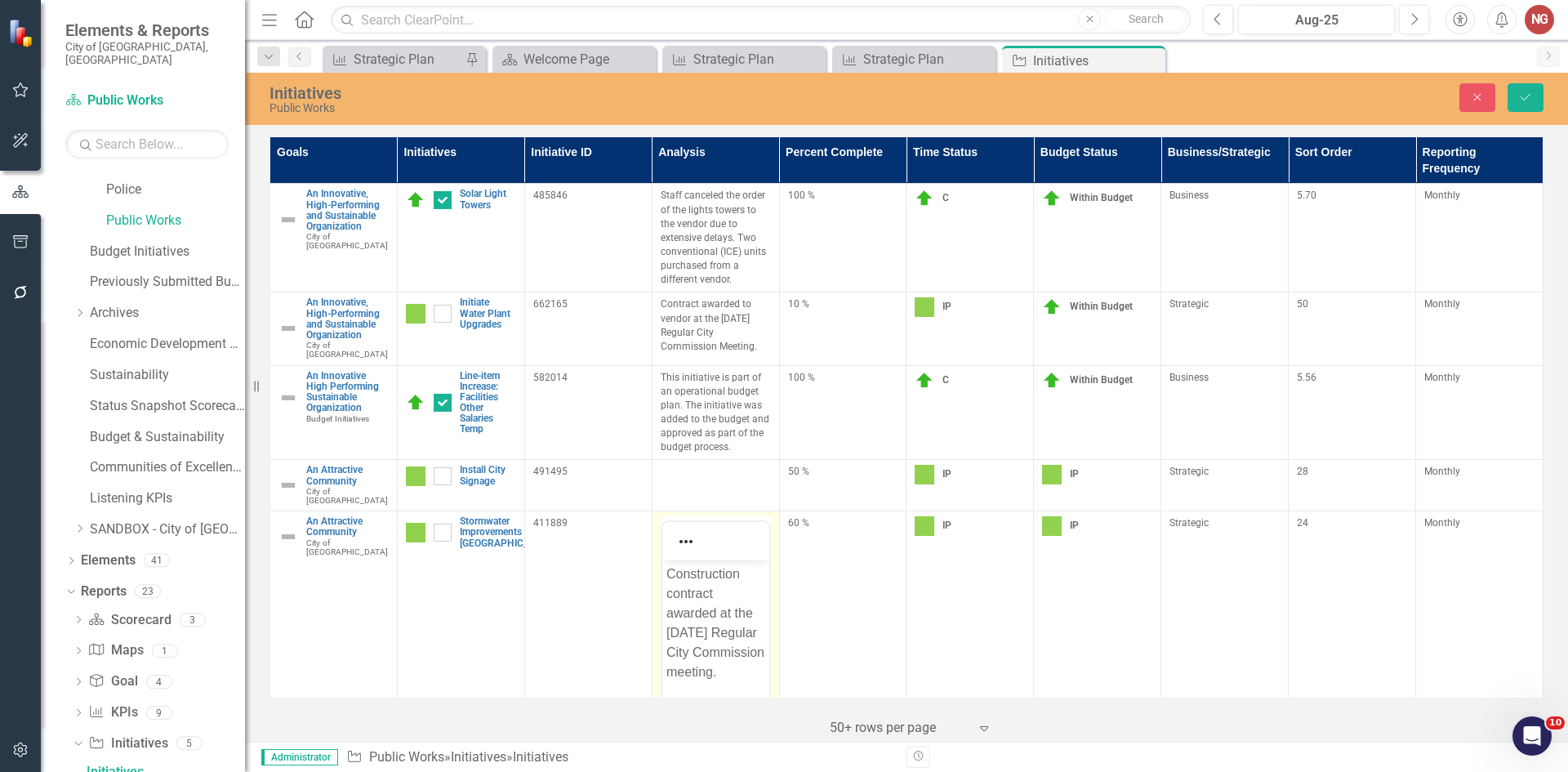
click at [732, 701] on body "Construction contract awarded at the [DATE] Regular City Commission meeting." at bounding box center [715, 683] width 107 height 245
click at [1524, 97] on icon "Save" at bounding box center [1525, 97] width 15 height 11
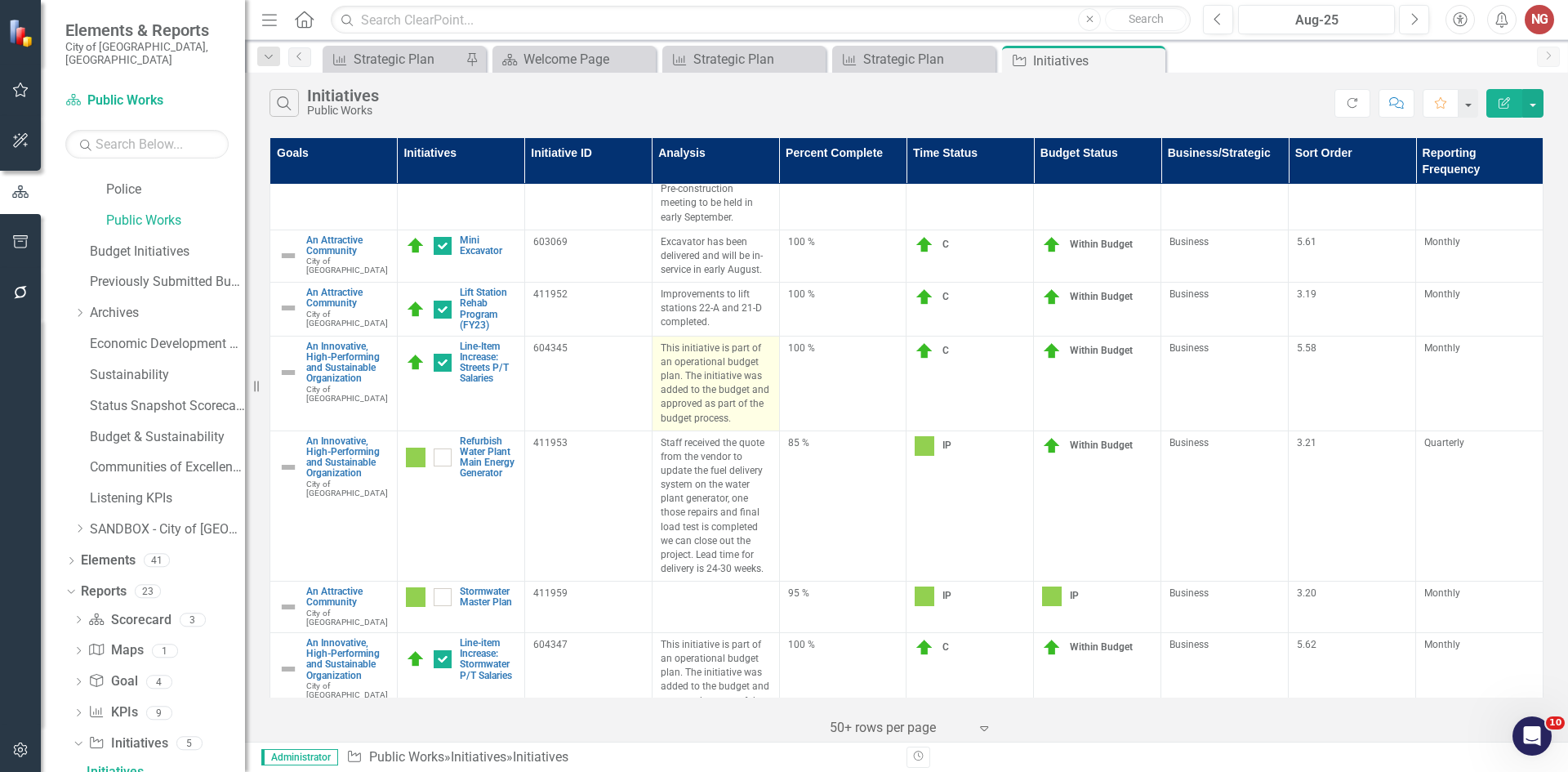
scroll to position [572, 0]
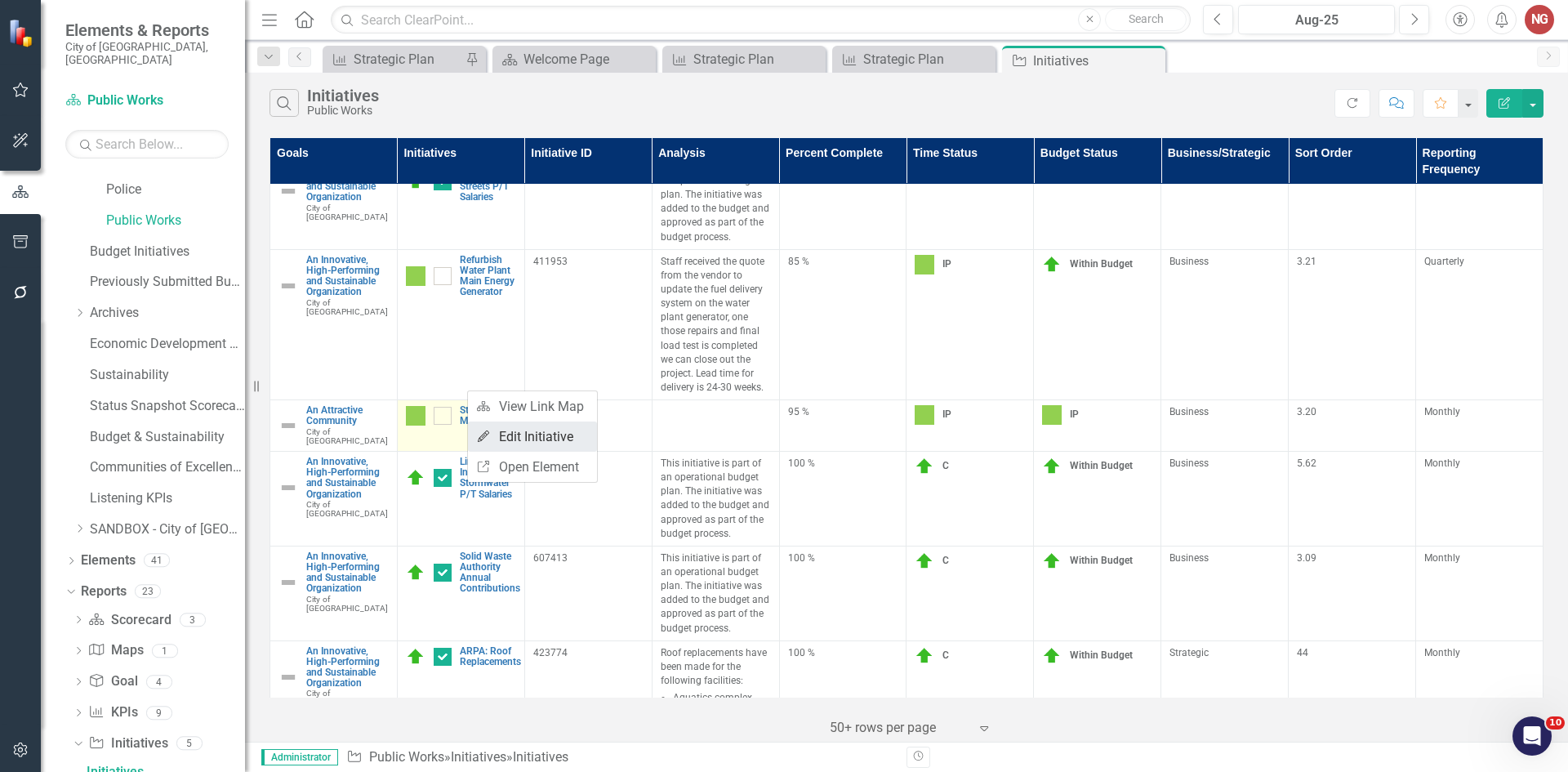
click at [545, 441] on link "Edit Edit Initiative" at bounding box center [533, 436] width 129 height 30
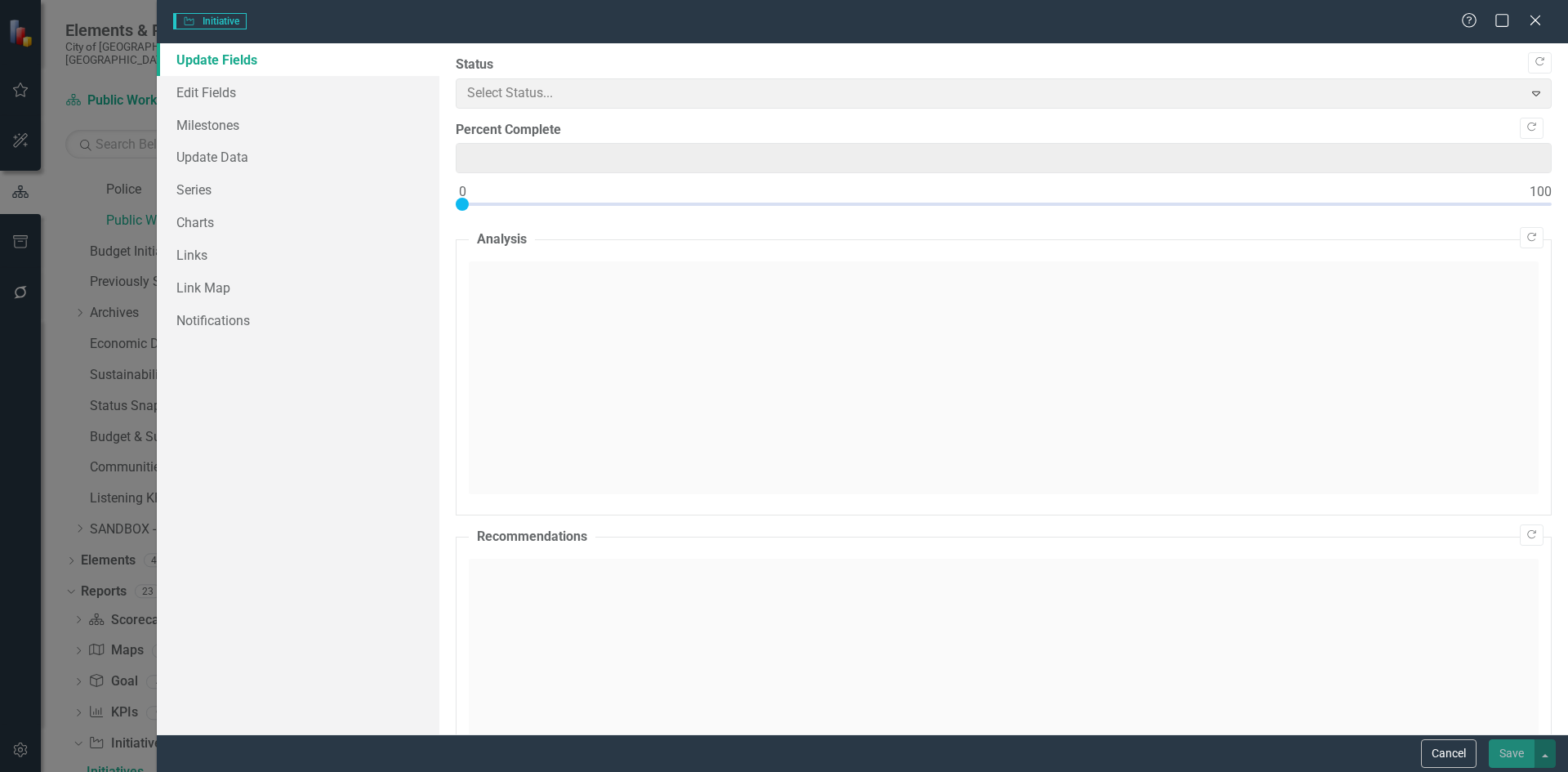
type input "95"
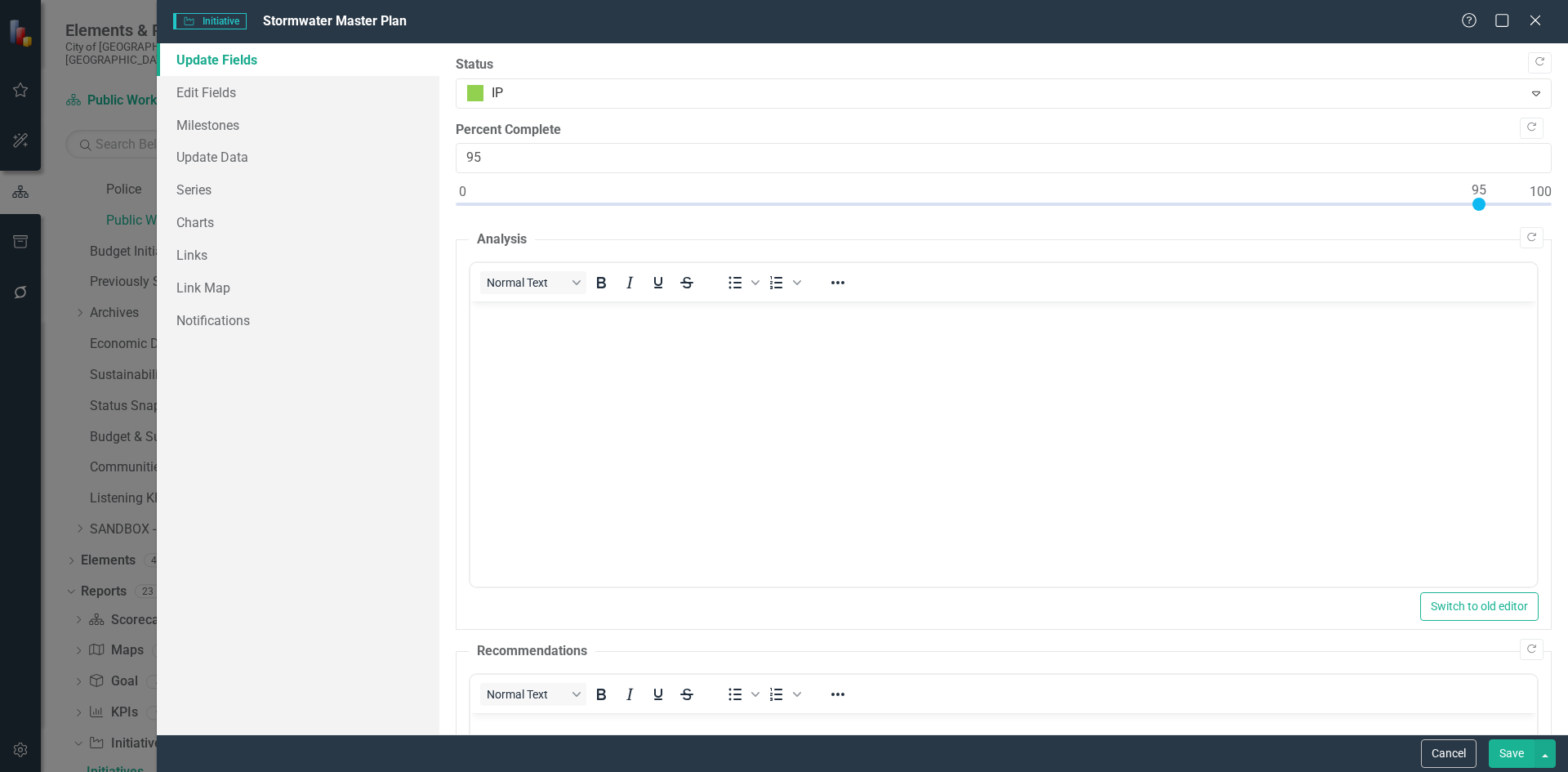
click at [1526, 76] on div "Status IP Expand" at bounding box center [1003, 82] width 1096 height 53
click at [1534, 60] on icon "Copy Forward" at bounding box center [1540, 61] width 12 height 9
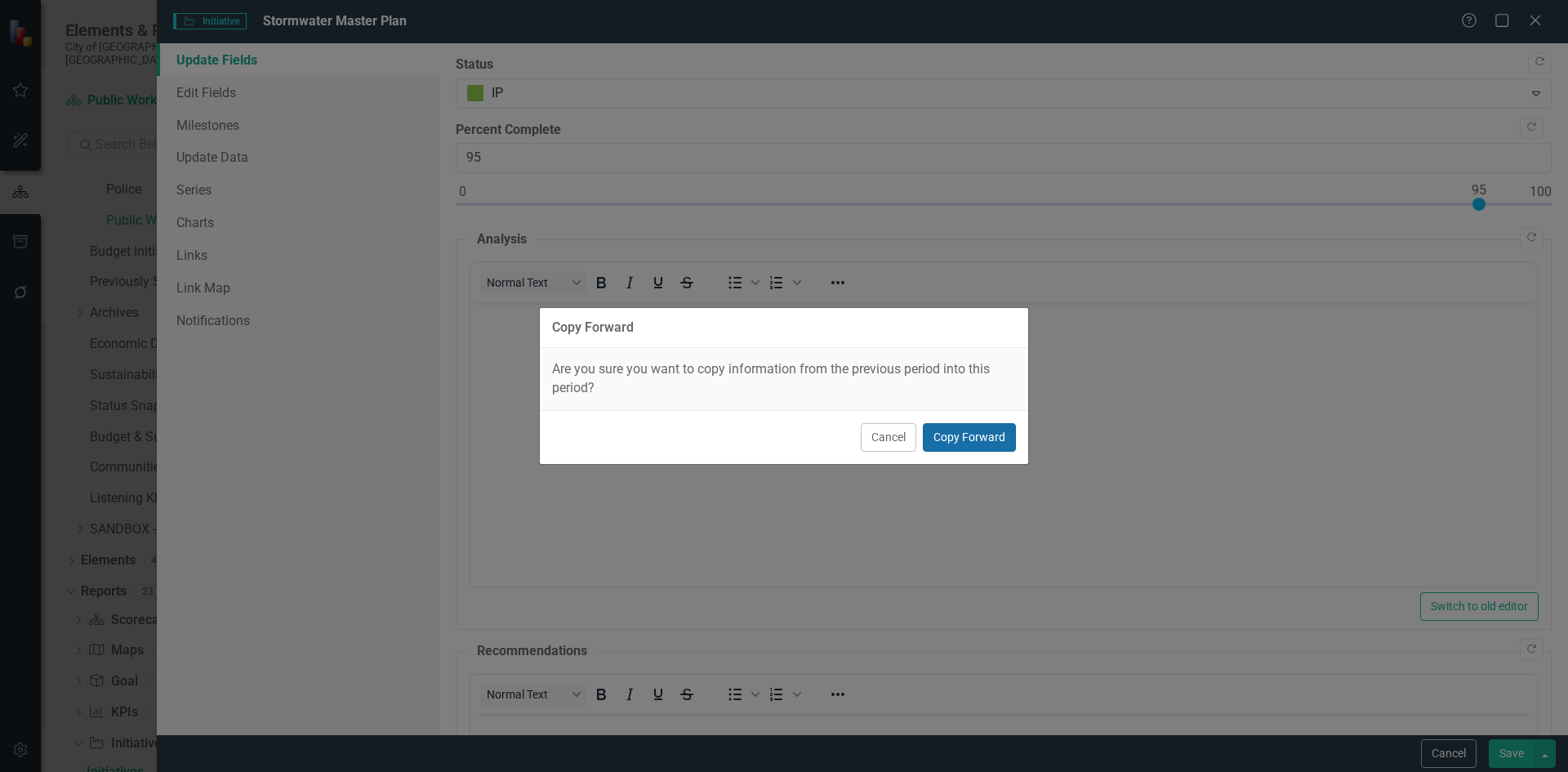
click at [986, 436] on button "Copy Forward" at bounding box center [969, 436] width 93 height 28
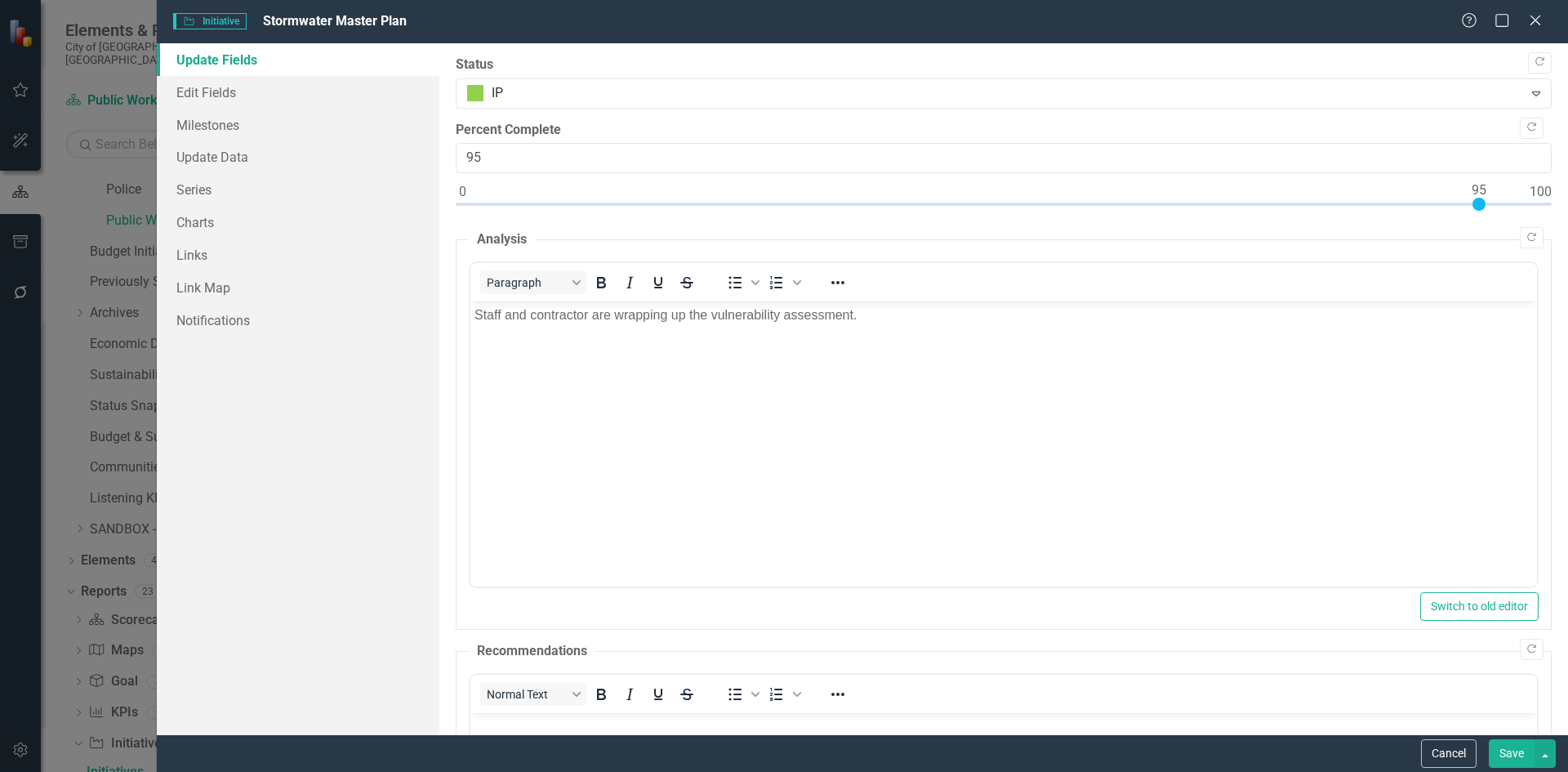
click at [1509, 751] on button "Save" at bounding box center [1511, 753] width 46 height 28
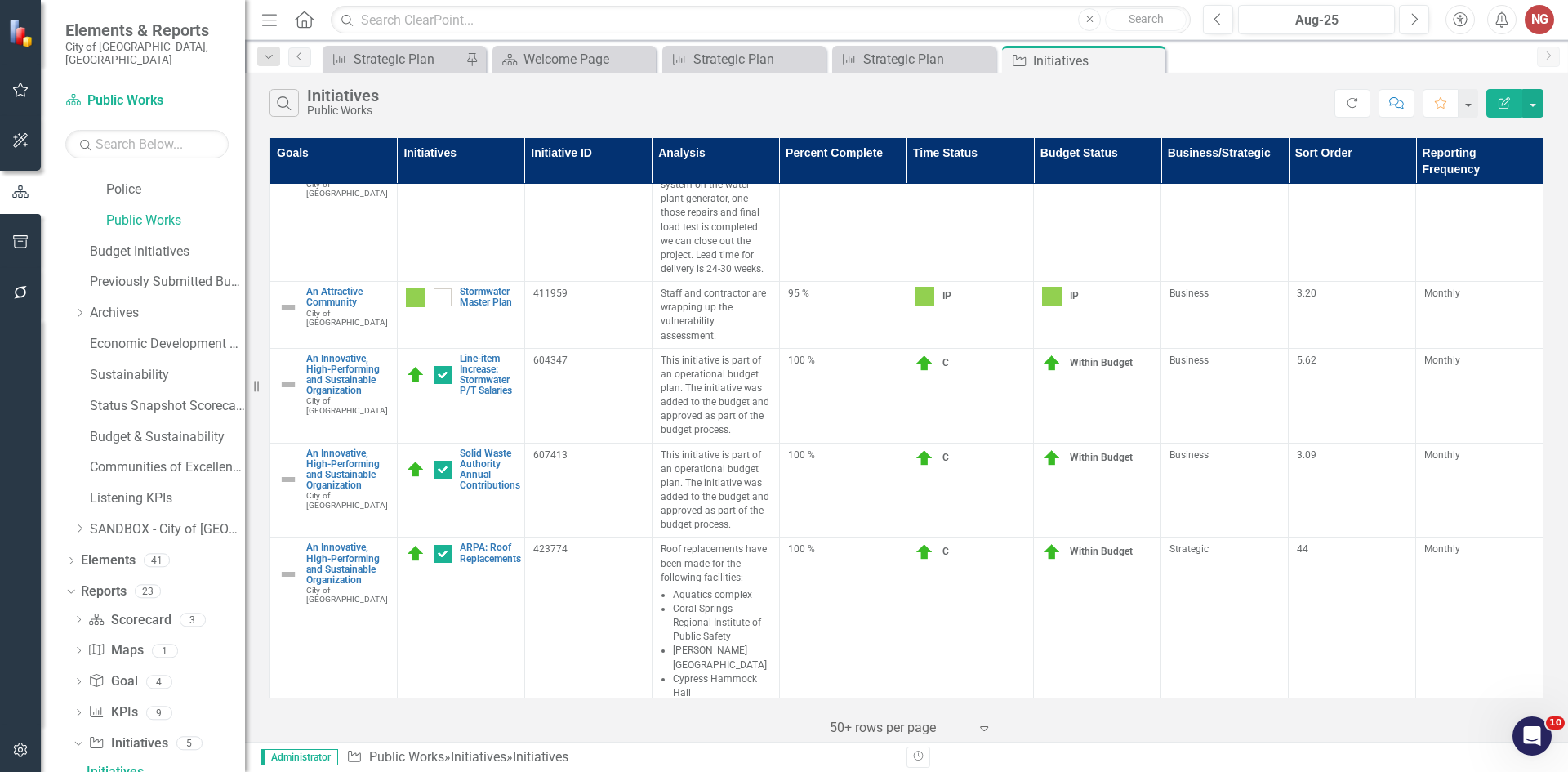
scroll to position [935, 0]
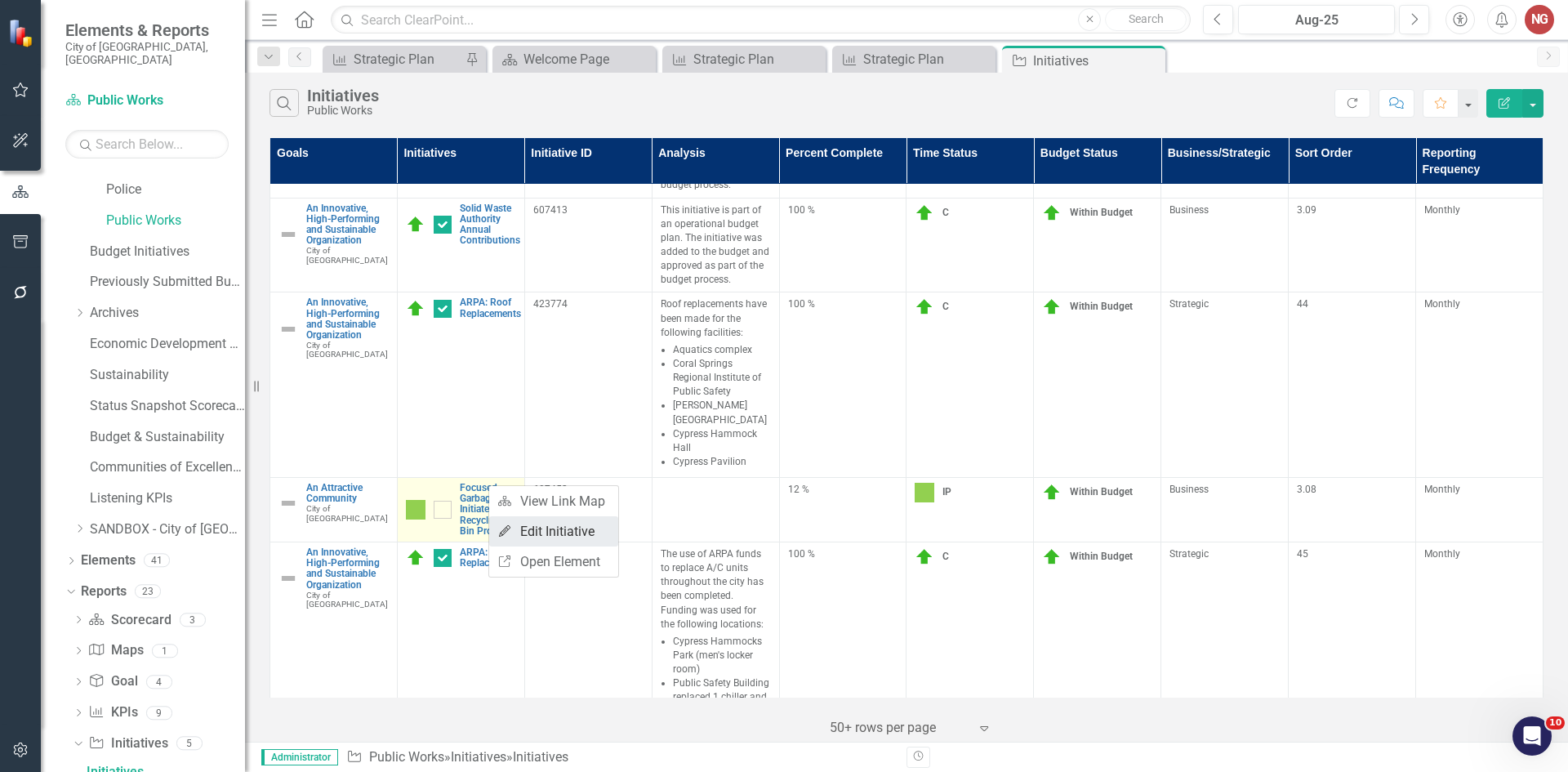
click at [577, 524] on link "Edit Edit Initiative" at bounding box center [554, 530] width 129 height 30
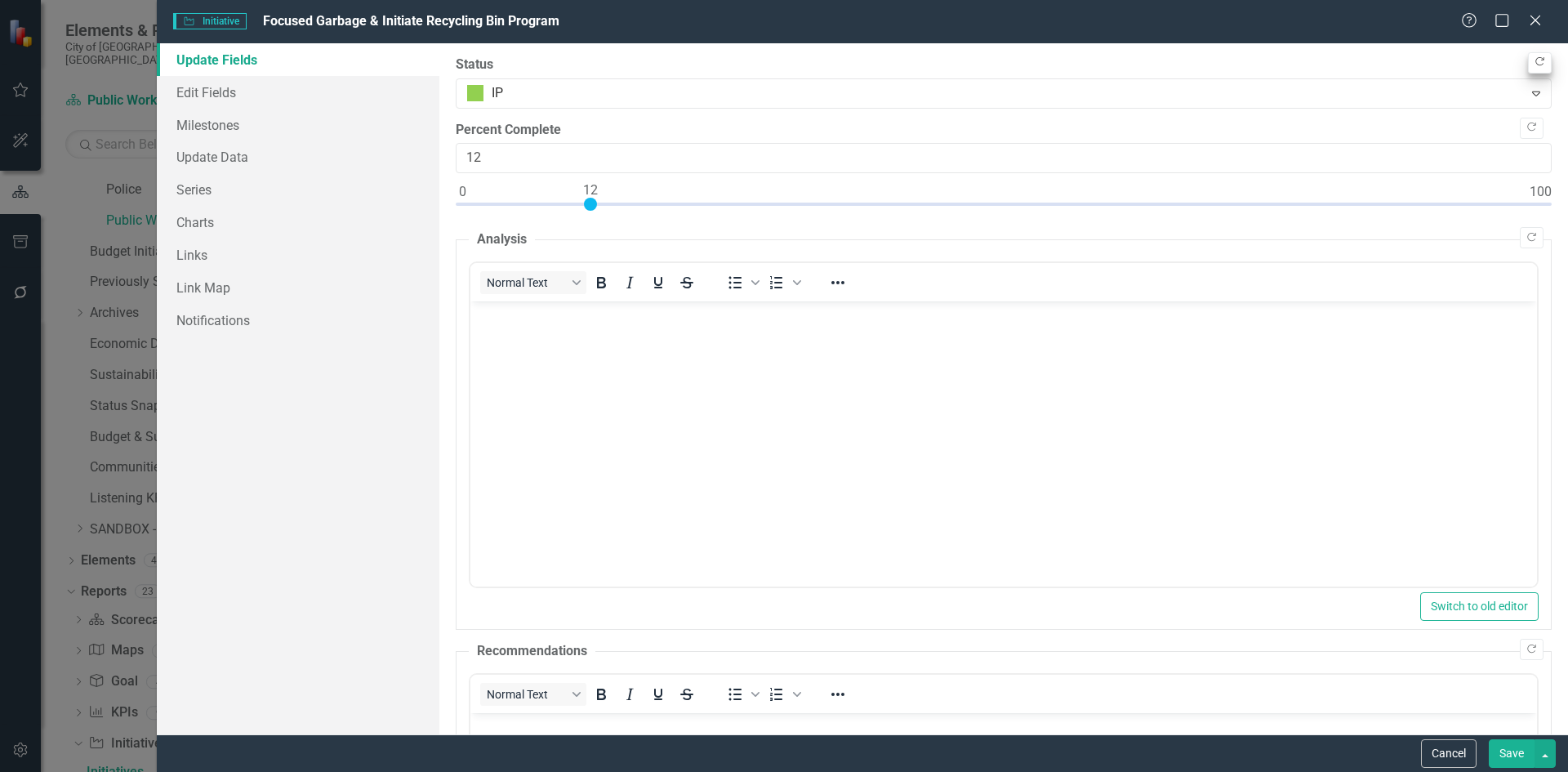
scroll to position [0, 0]
click at [1534, 66] on icon "Copy Forward" at bounding box center [1540, 61] width 12 height 9
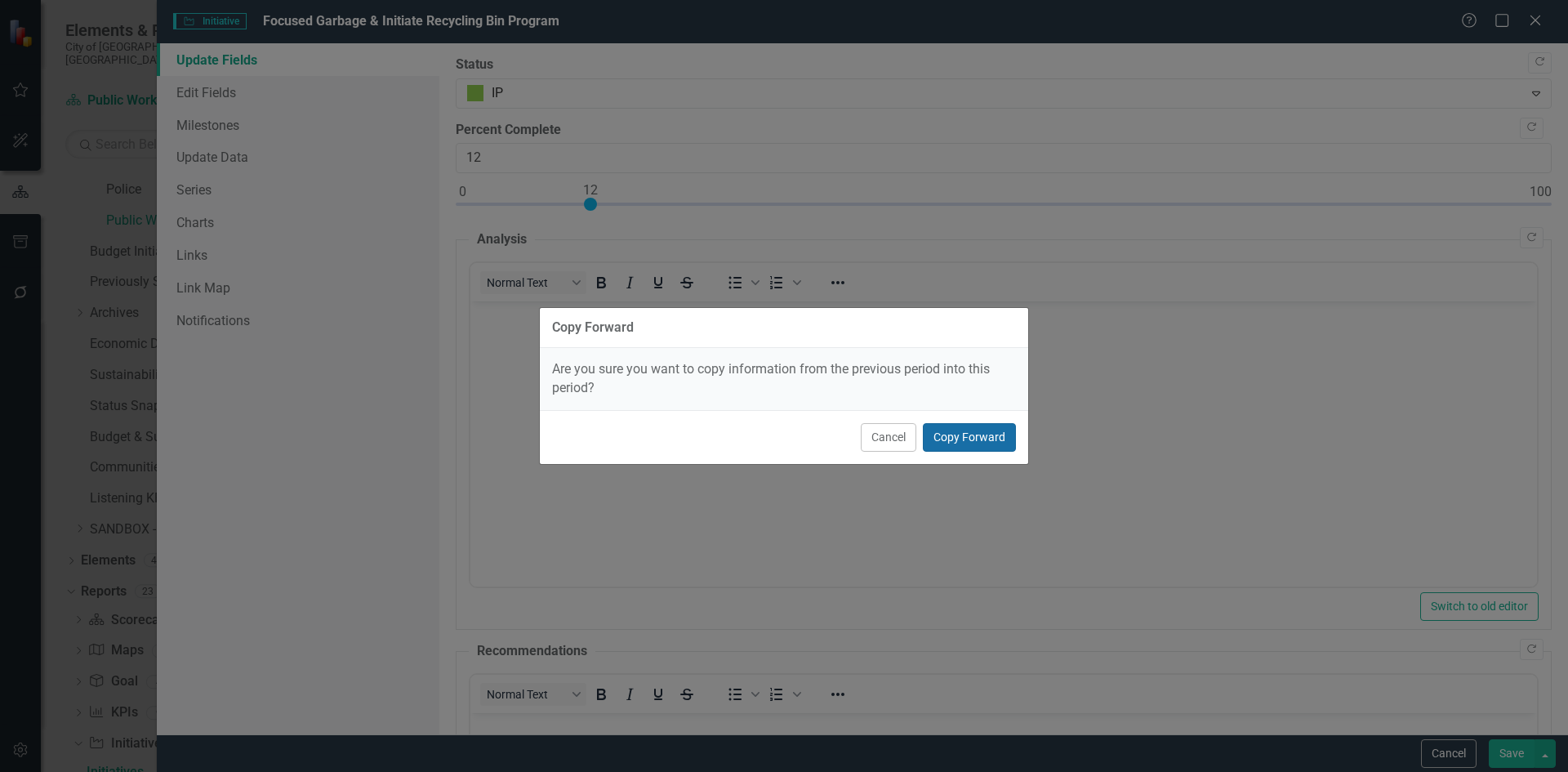
click at [1004, 442] on button "Copy Forward" at bounding box center [969, 436] width 93 height 28
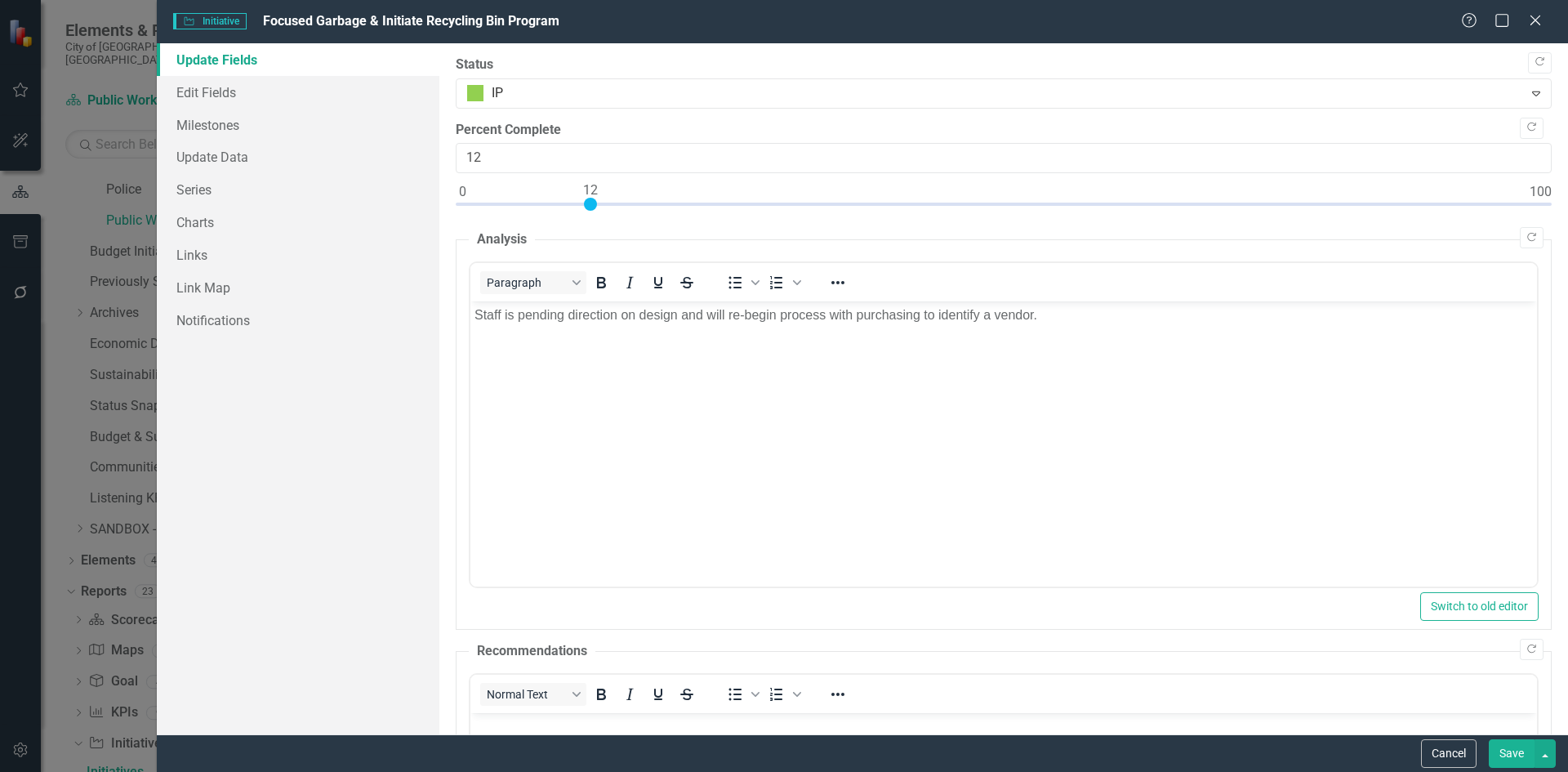
click at [1506, 752] on button "Save" at bounding box center [1511, 753] width 46 height 28
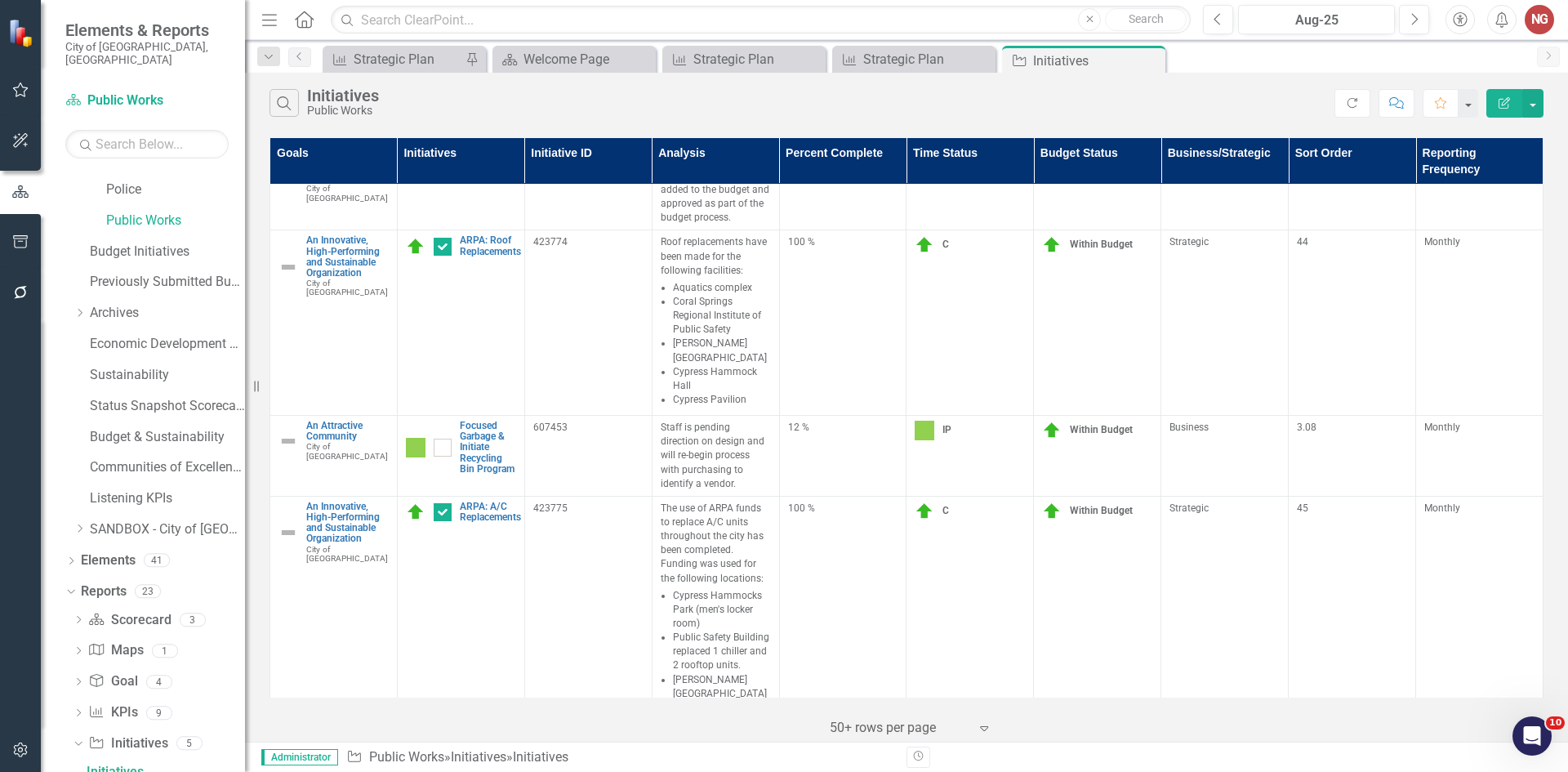
scroll to position [1344, 0]
